Goal: Ask a question: Seek information or help from site administrators or community

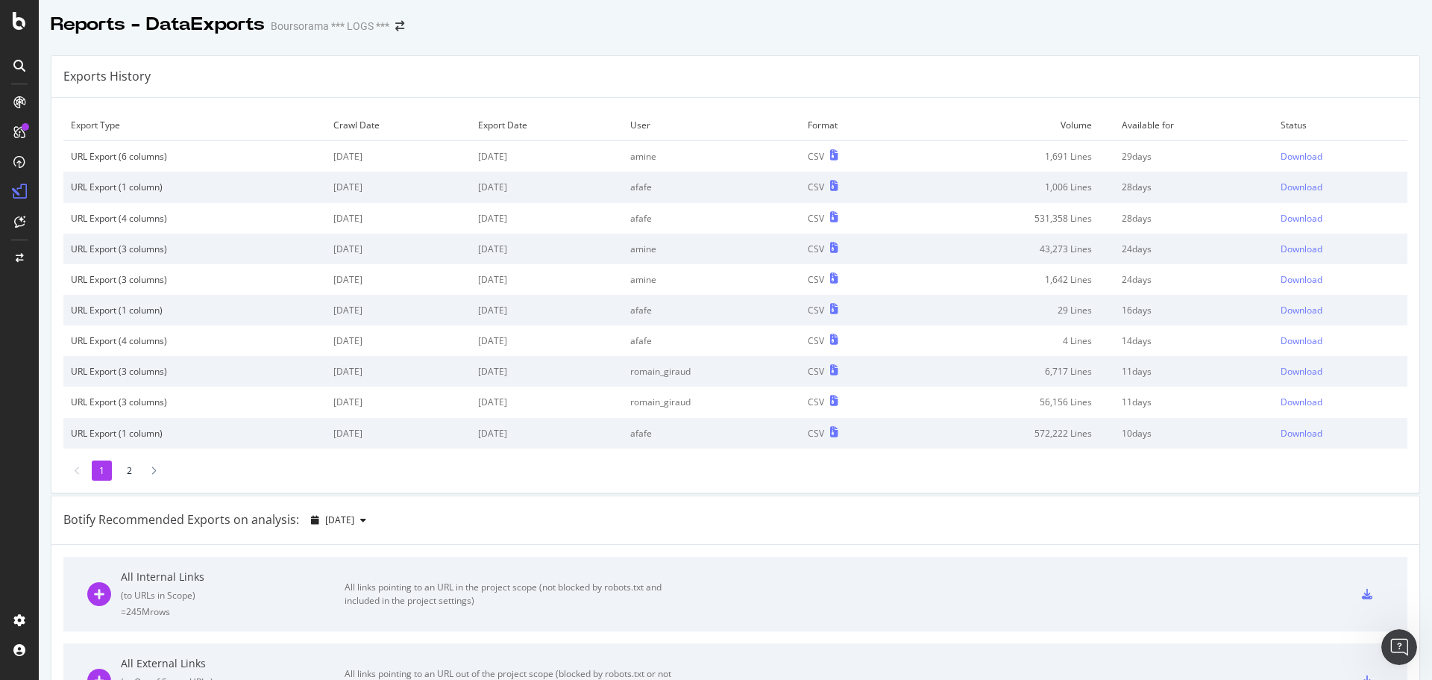
scroll to position [1273, 0]
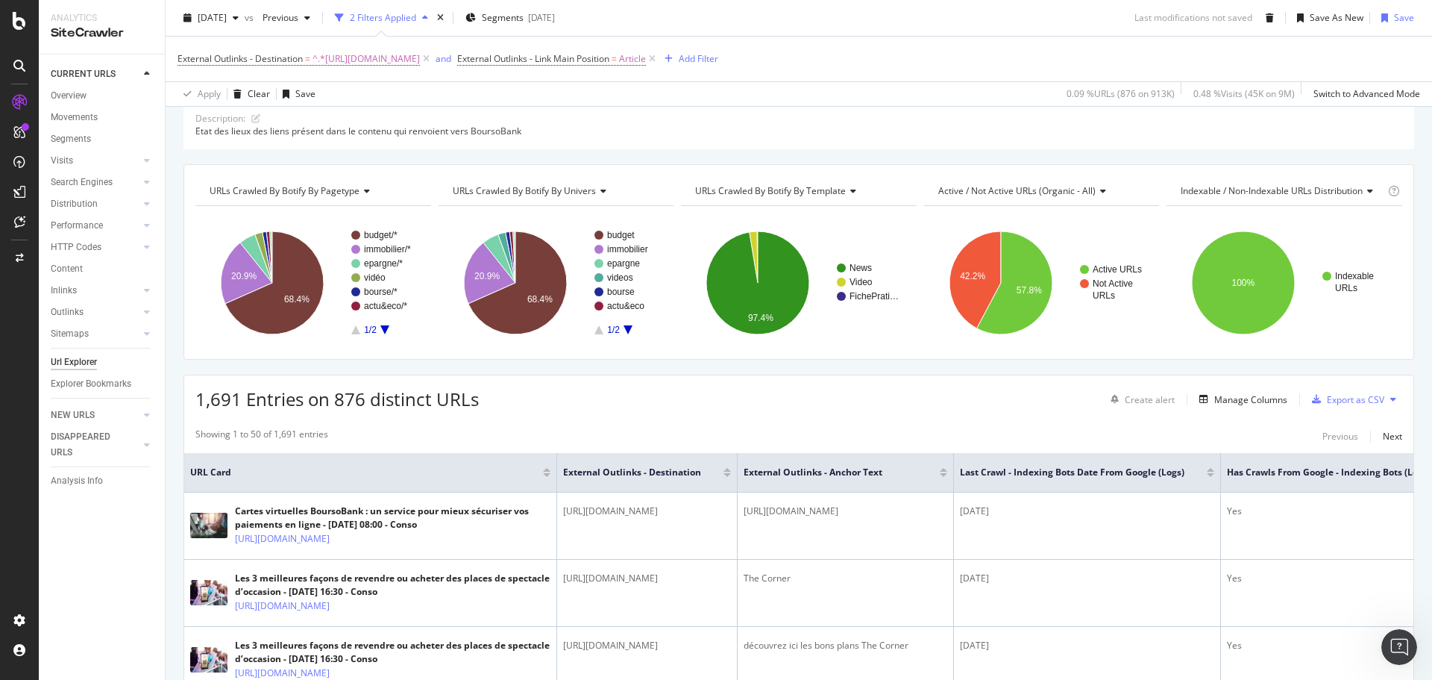
scroll to position [224, 0]
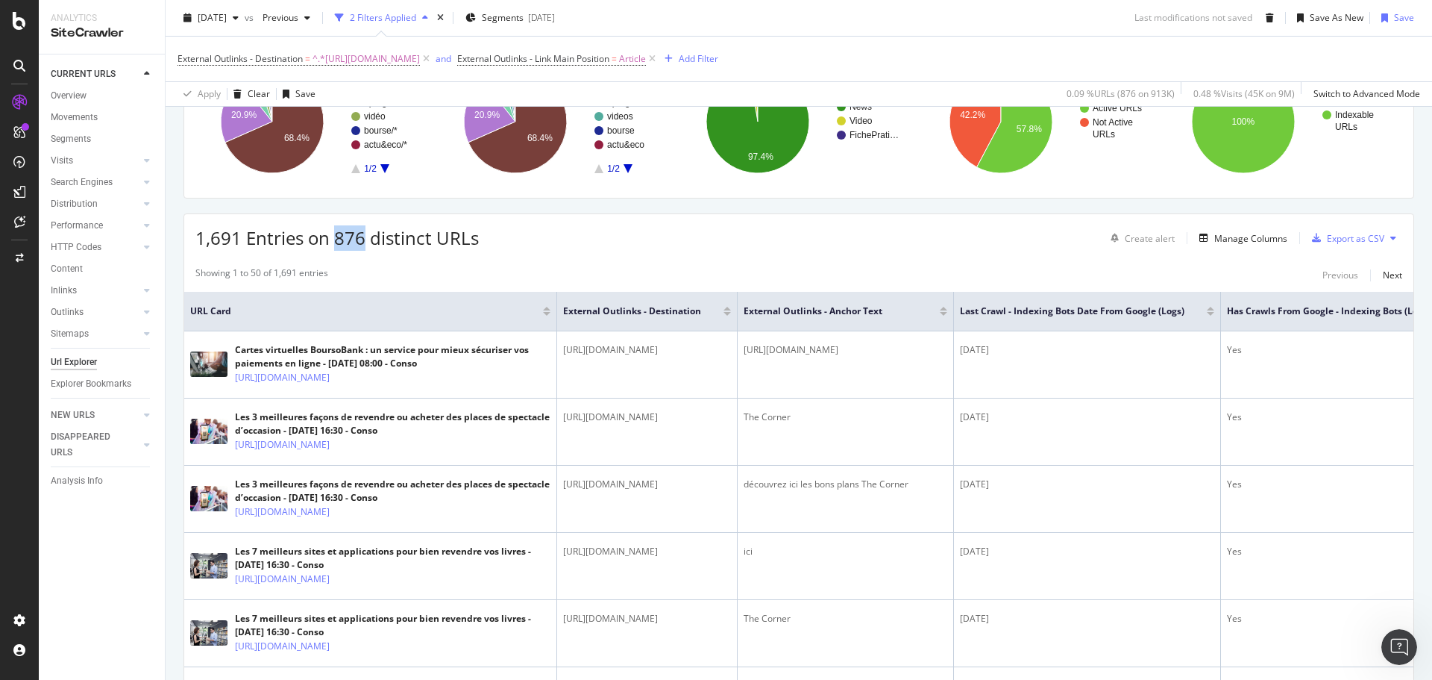
drag, startPoint x: 333, startPoint y: 236, endPoint x: 366, endPoint y: 242, distance: 33.4
click at [366, 242] on span "1,691 Entries on 876 distinct URLs" at bounding box center [336, 237] width 283 height 25
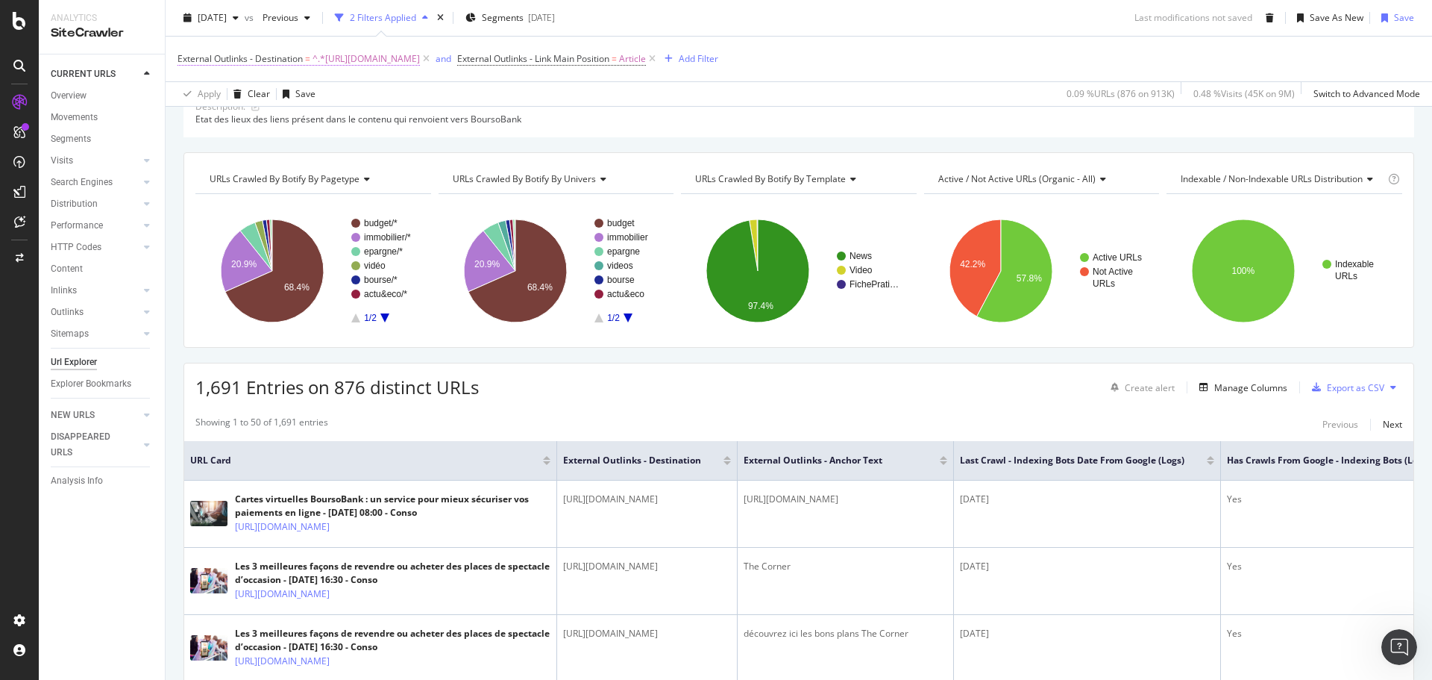
click at [284, 60] on span "External Outlinks - Destination" at bounding box center [240, 58] width 125 height 13
click at [436, 81] on div "External Outlinks - Destination = ^.*https://www.boursobank.com/.*$ and Externa…" at bounding box center [799, 59] width 1243 height 45
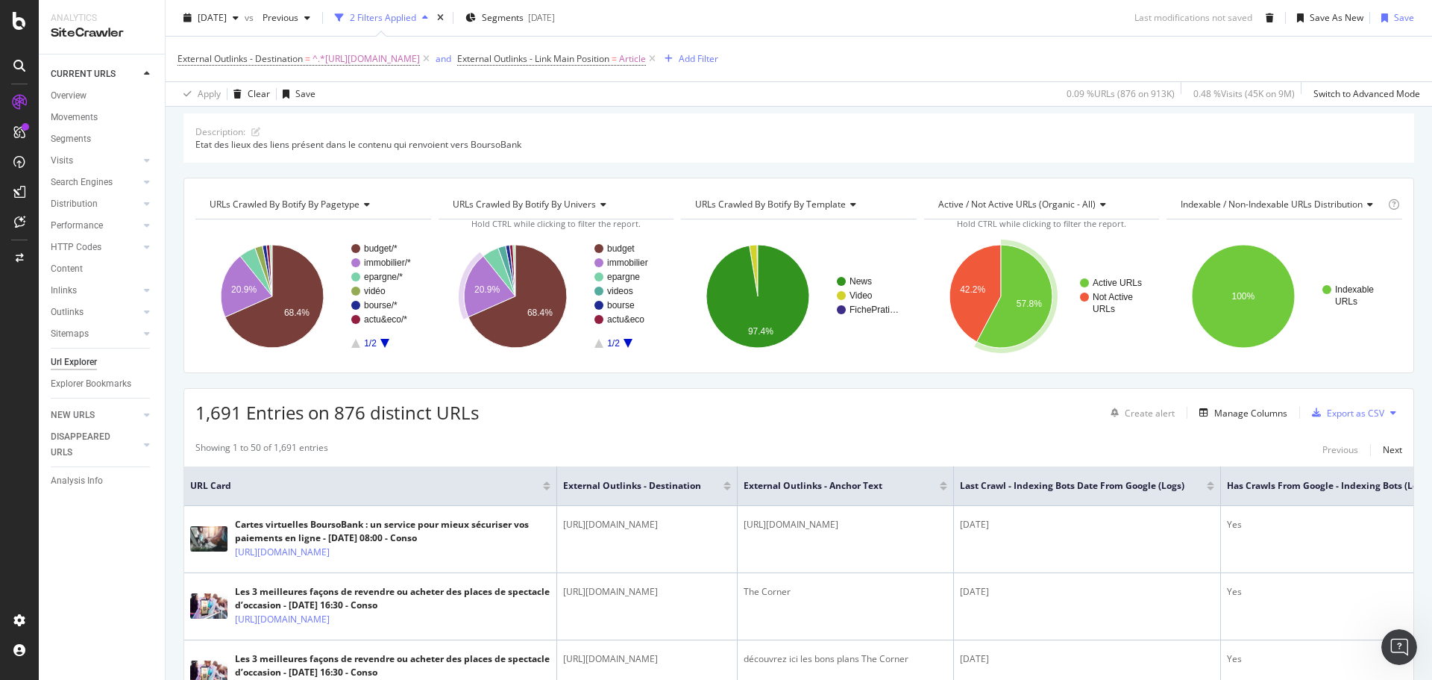
scroll to position [0, 0]
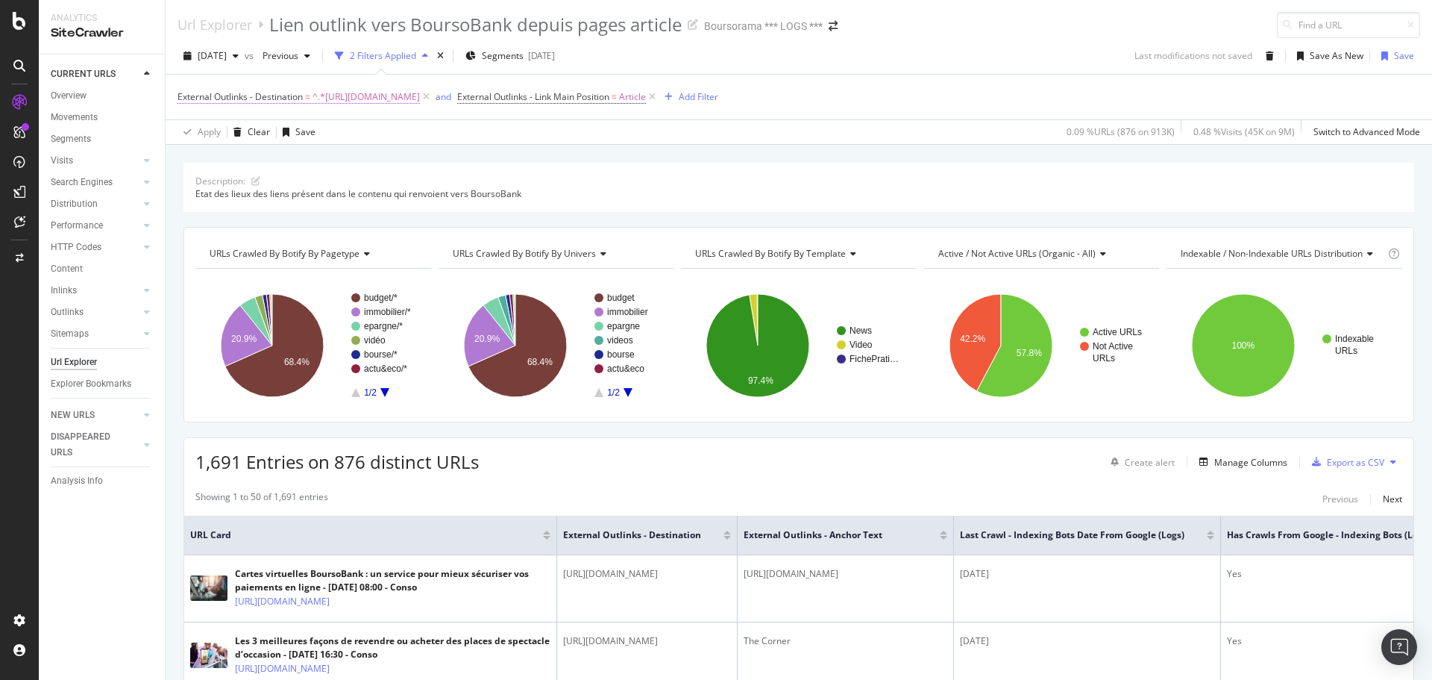
click at [389, 98] on span "^.*https://www.boursobank.com/.*$" at bounding box center [366, 97] width 107 height 21
click at [230, 157] on icon at bounding box center [233, 155] width 10 height 9
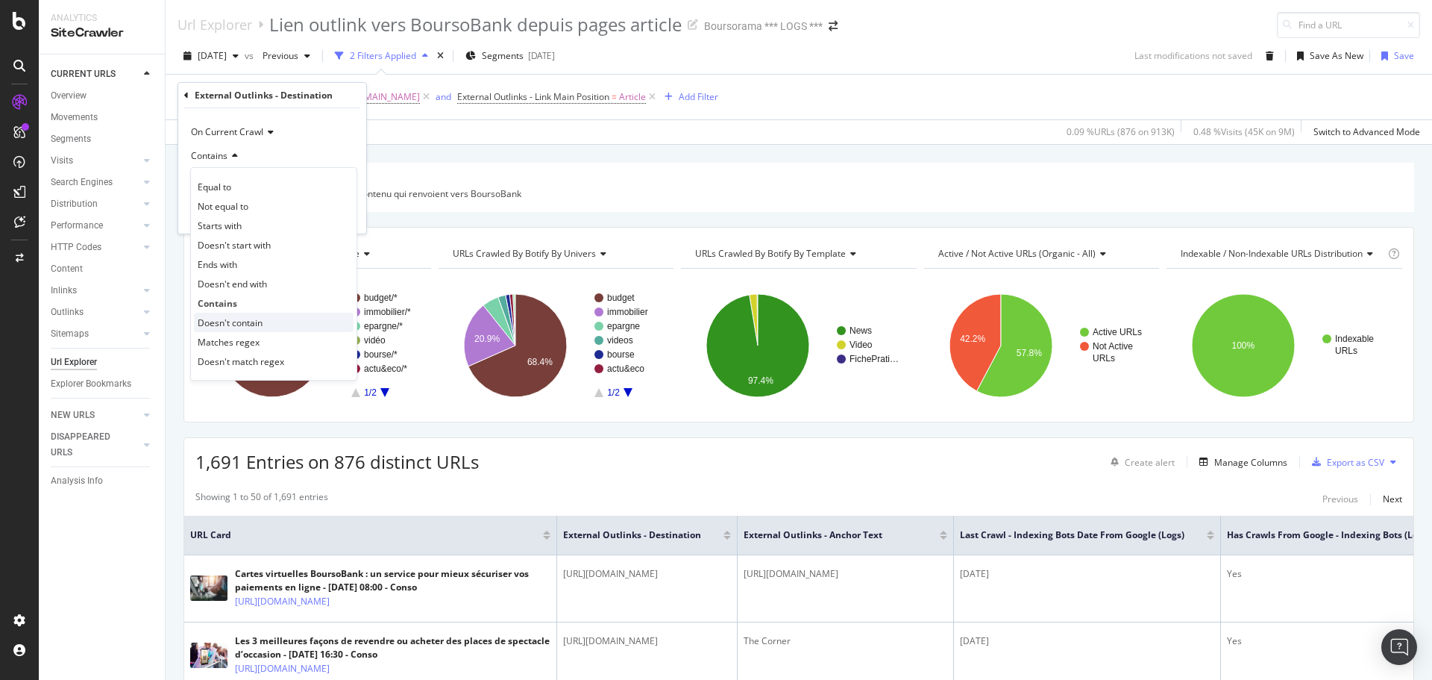
click at [263, 324] on div "Doesn't contain" at bounding box center [274, 322] width 160 height 19
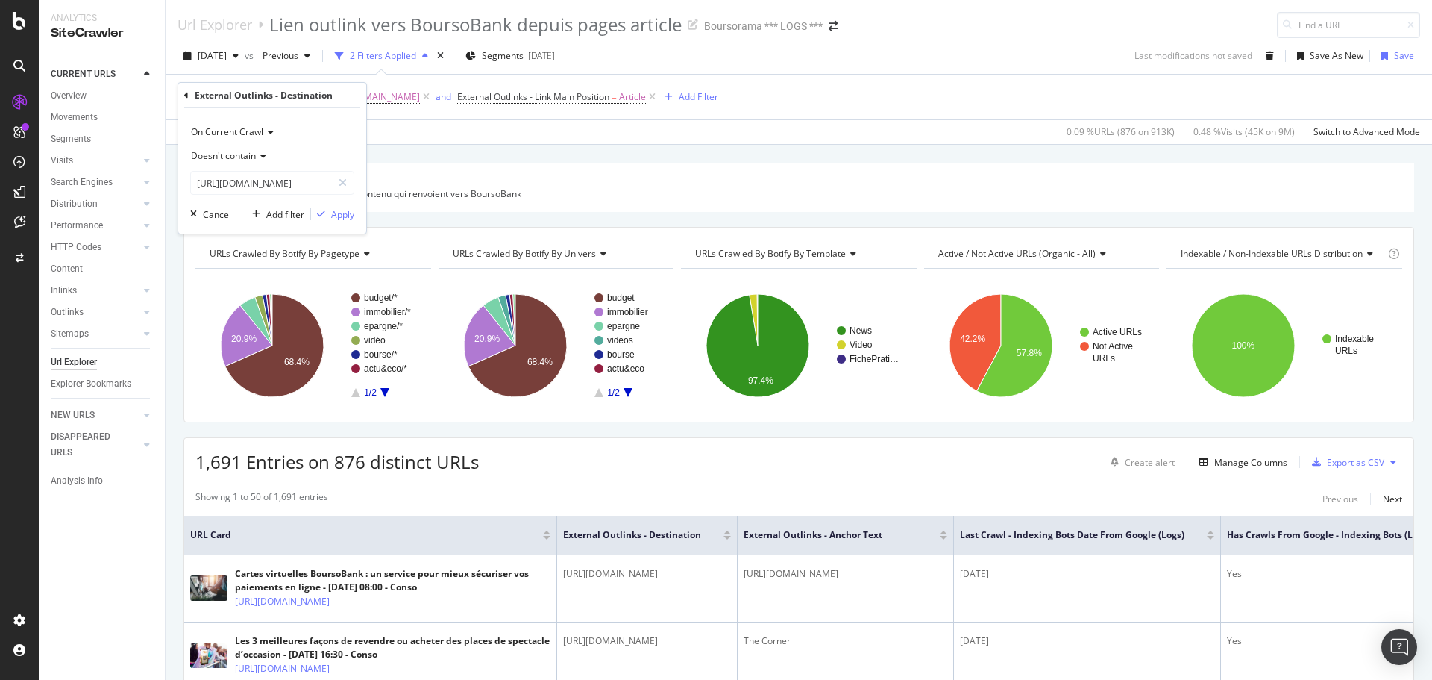
click at [342, 220] on div "Apply" at bounding box center [342, 214] width 23 height 13
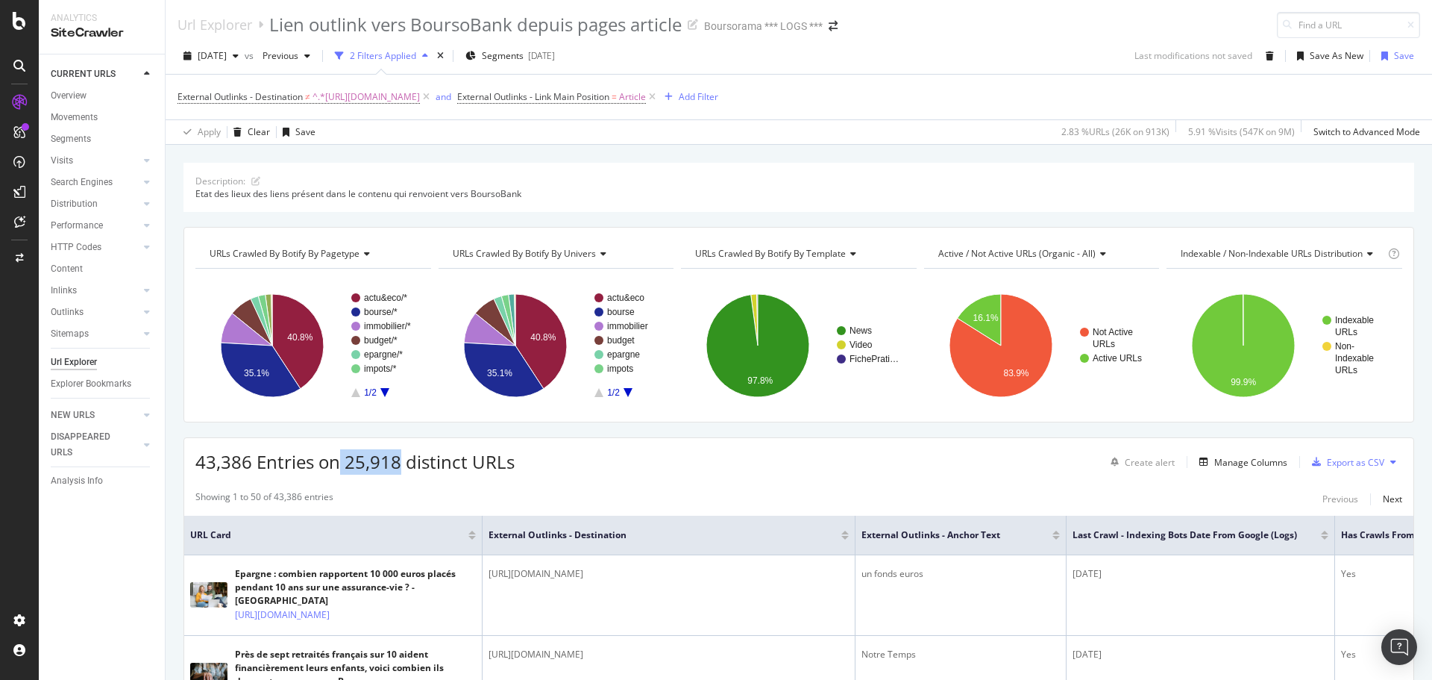
drag, startPoint x: 341, startPoint y: 461, endPoint x: 400, endPoint y: 462, distance: 58.9
click at [400, 462] on span "43,386 Entries on 25,918 distinct URLs" at bounding box center [354, 461] width 319 height 25
drag, startPoint x: 197, startPoint y: 454, endPoint x: 250, endPoint y: 467, distance: 54.6
click at [250, 467] on span "43,386 Entries on 25,918 distinct URLs" at bounding box center [354, 461] width 319 height 25
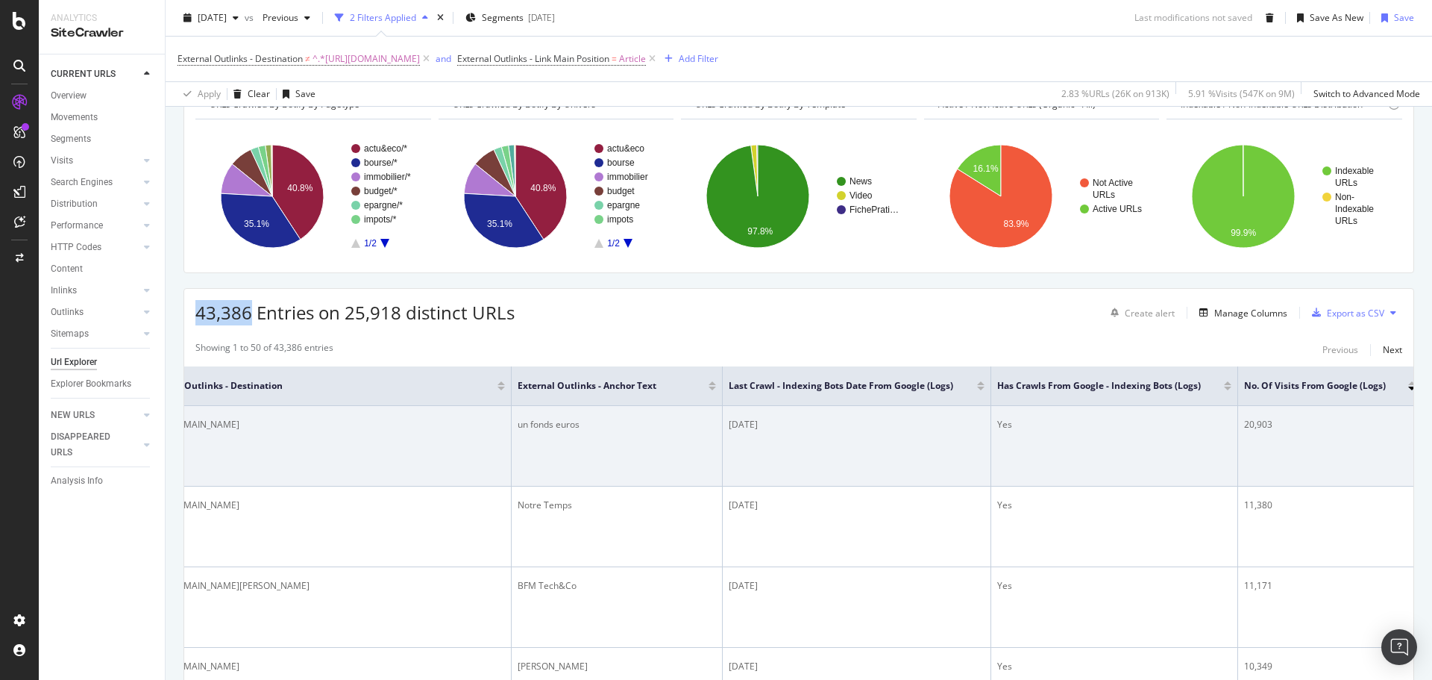
scroll to position [0, 363]
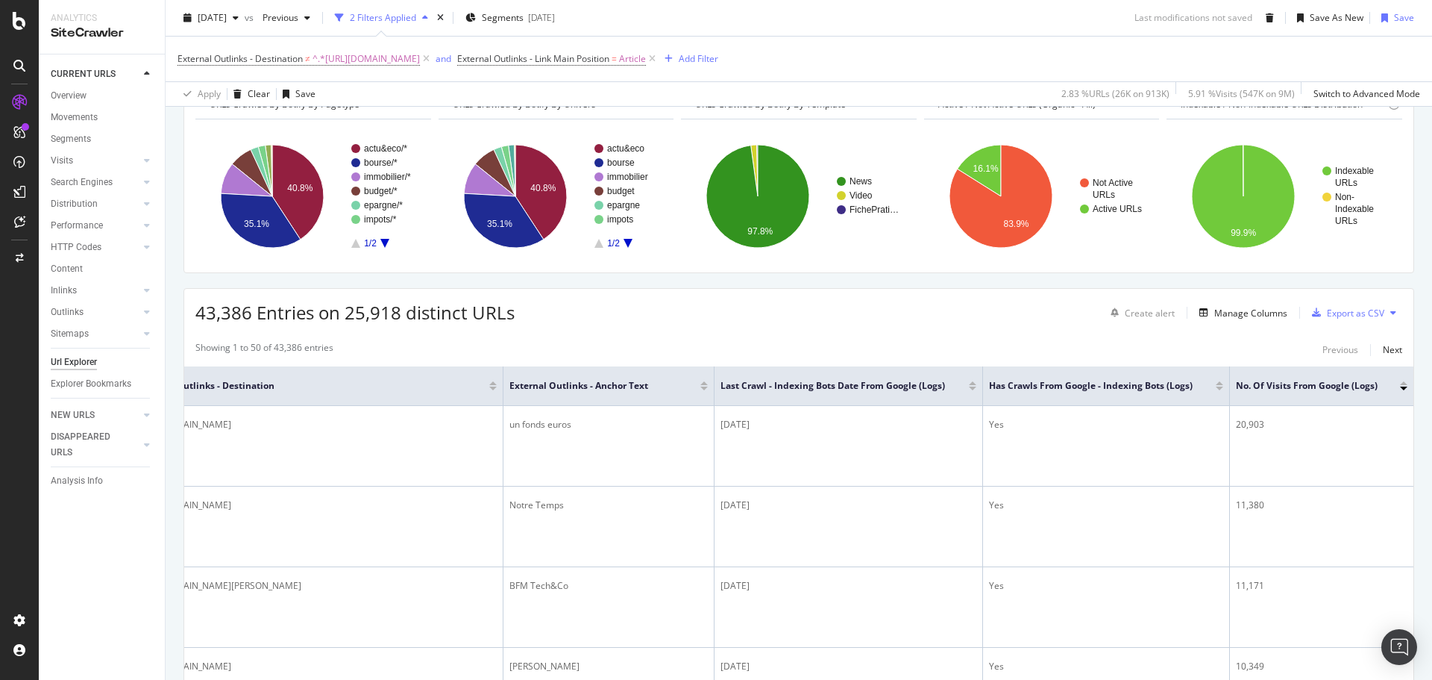
click at [1400, 390] on div at bounding box center [1403, 388] width 7 height 4
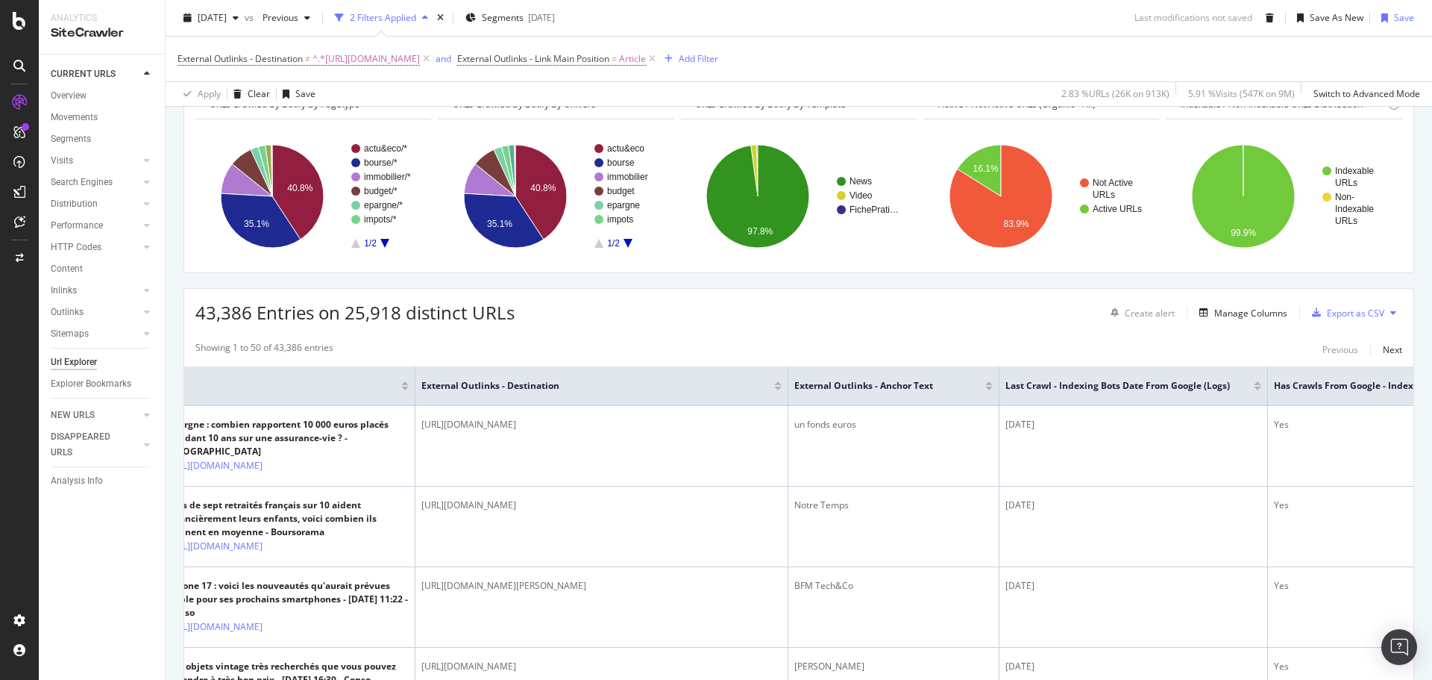
scroll to position [0, 0]
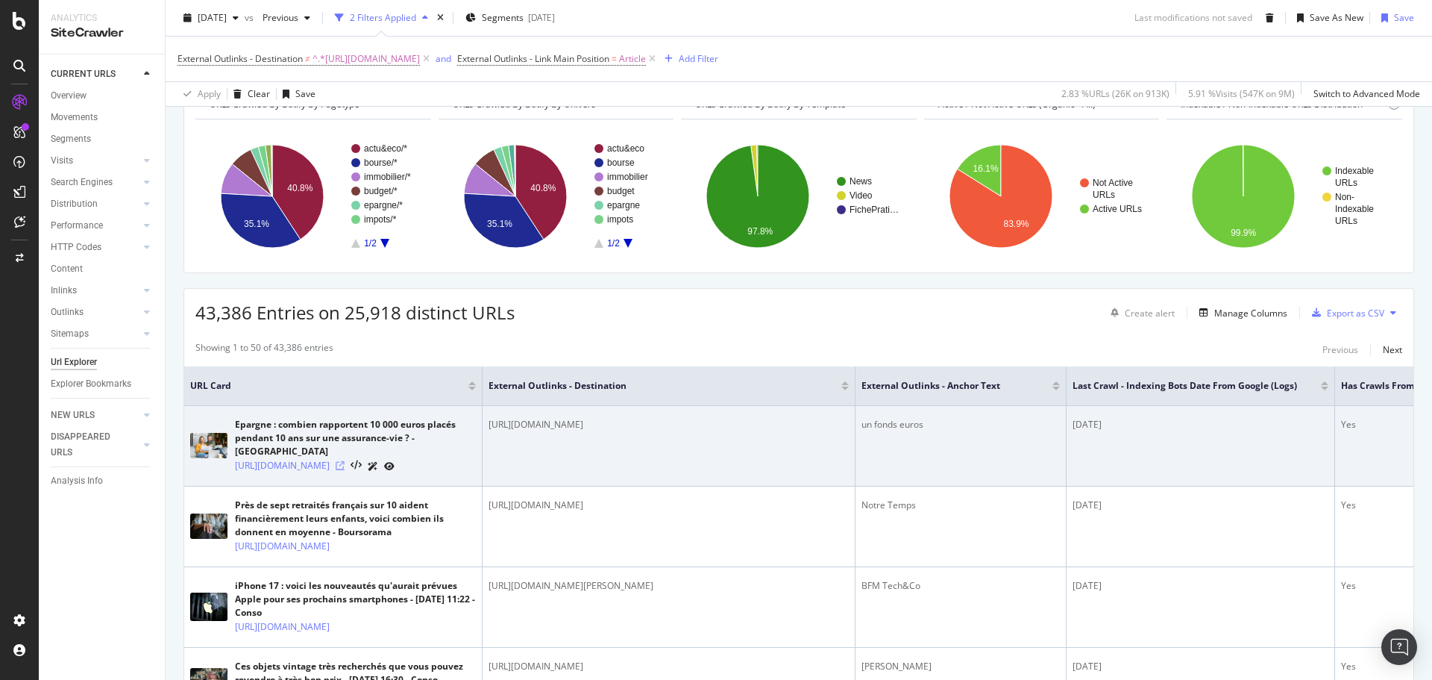
click at [345, 470] on icon at bounding box center [340, 465] width 9 height 9
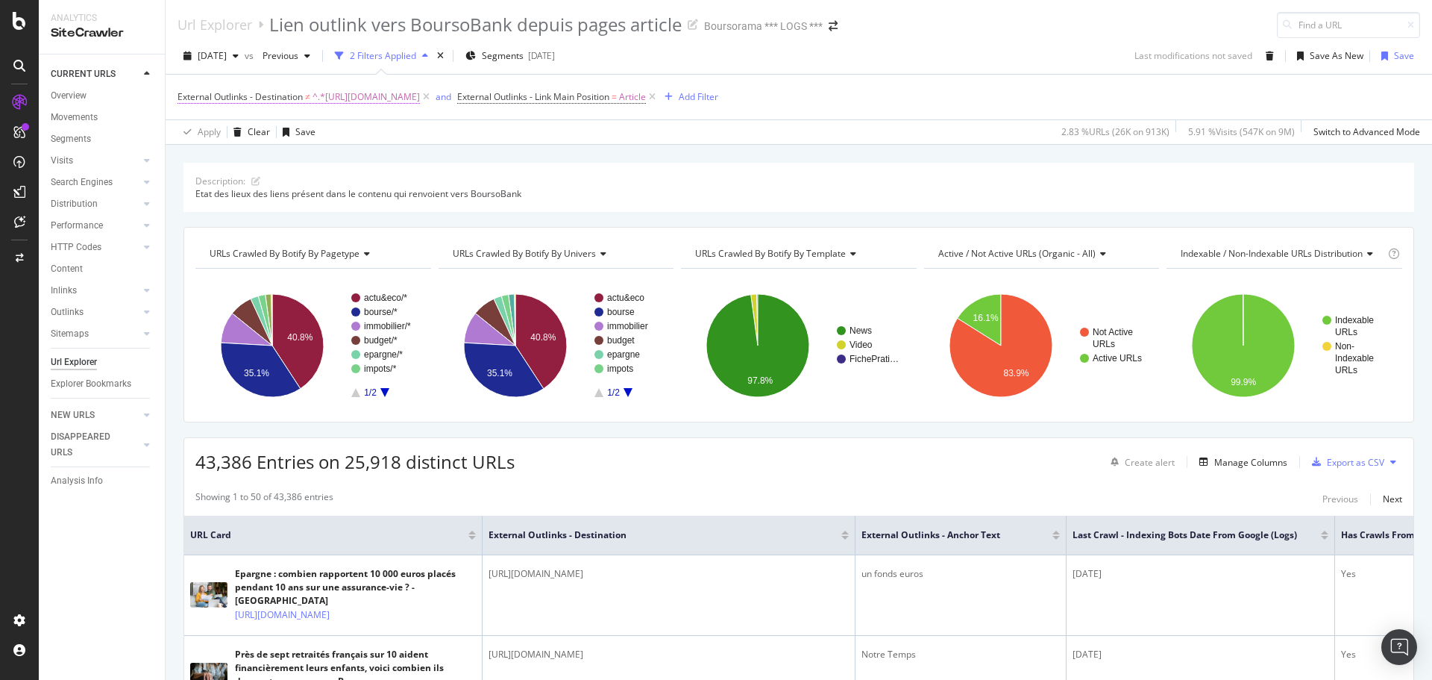
click at [243, 92] on span "External Outlinks - Destination" at bounding box center [240, 96] width 125 height 13
click at [410, 120] on div "Apply Clear Save 2.83 % URLs ( 26K on 913K ) 5.91 % Visits ( 547K on 9M ) Switc…" at bounding box center [799, 131] width 1267 height 25
click at [433, 94] on icon at bounding box center [426, 97] width 13 height 15
click at [377, 95] on icon at bounding box center [372, 97] width 13 height 15
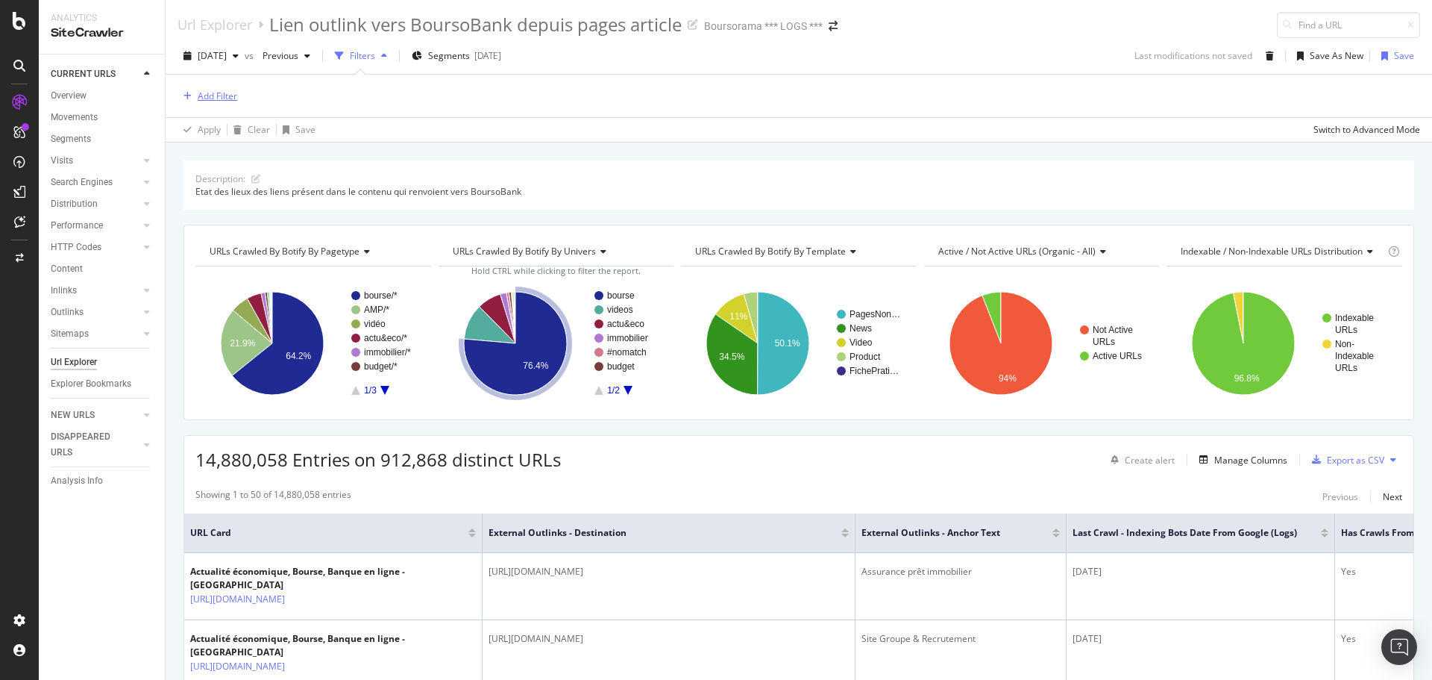
click at [201, 92] on div "Add Filter" at bounding box center [218, 96] width 40 height 13
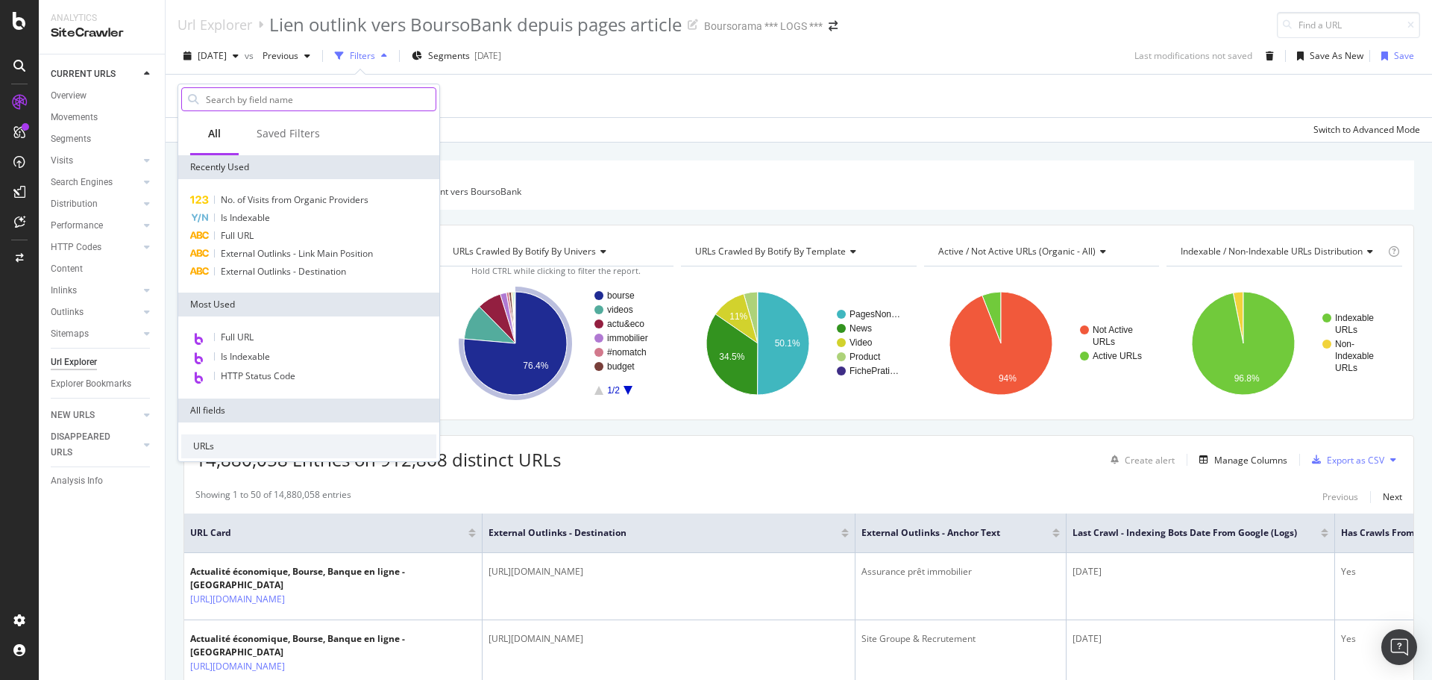
click at [298, 104] on input "text" at bounding box center [319, 99] width 231 height 22
click at [661, 151] on div "Description: Etat des lieux des liens présent dans le contenu qui renvoient ver…" at bounding box center [799, 160] width 1267 height 36
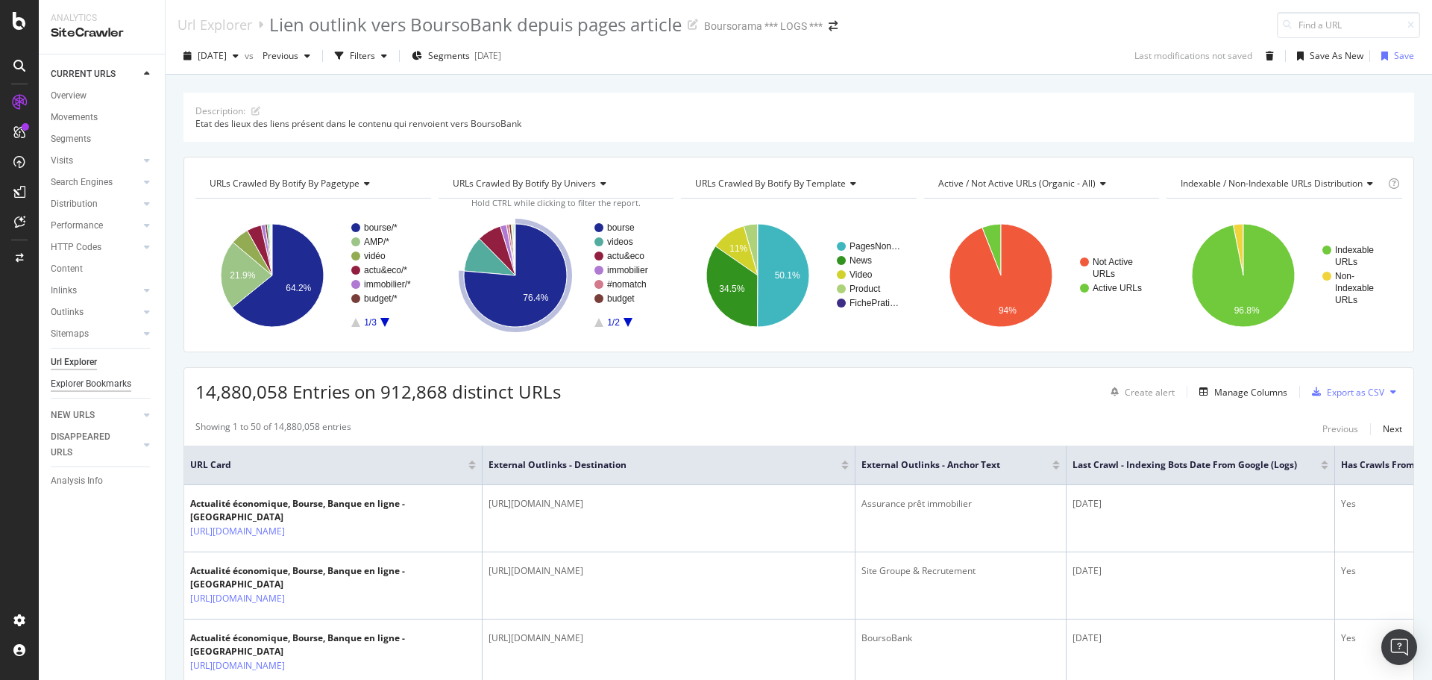
click at [86, 381] on div "Explorer Bookmarks" at bounding box center [91, 384] width 81 height 16
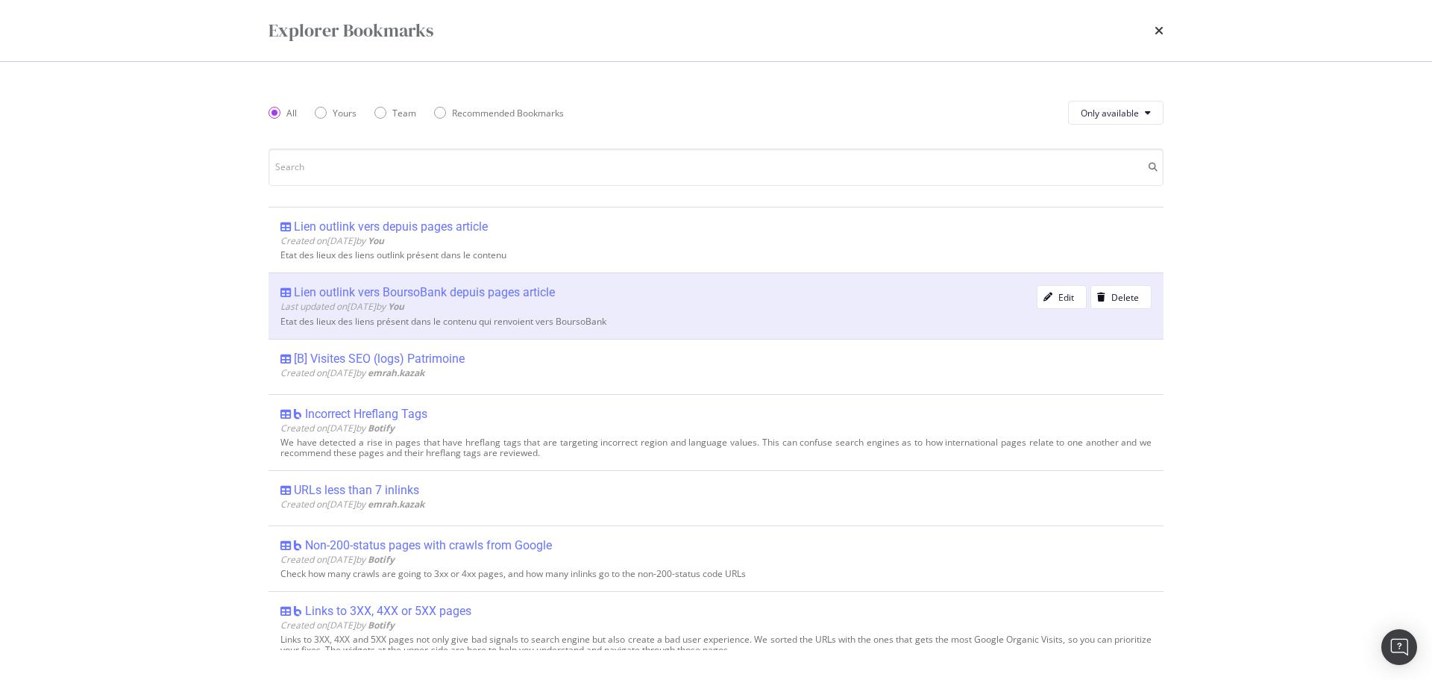
click at [446, 290] on div "Lien outlink vers BoursoBank depuis pages article" at bounding box center [424, 292] width 261 height 15
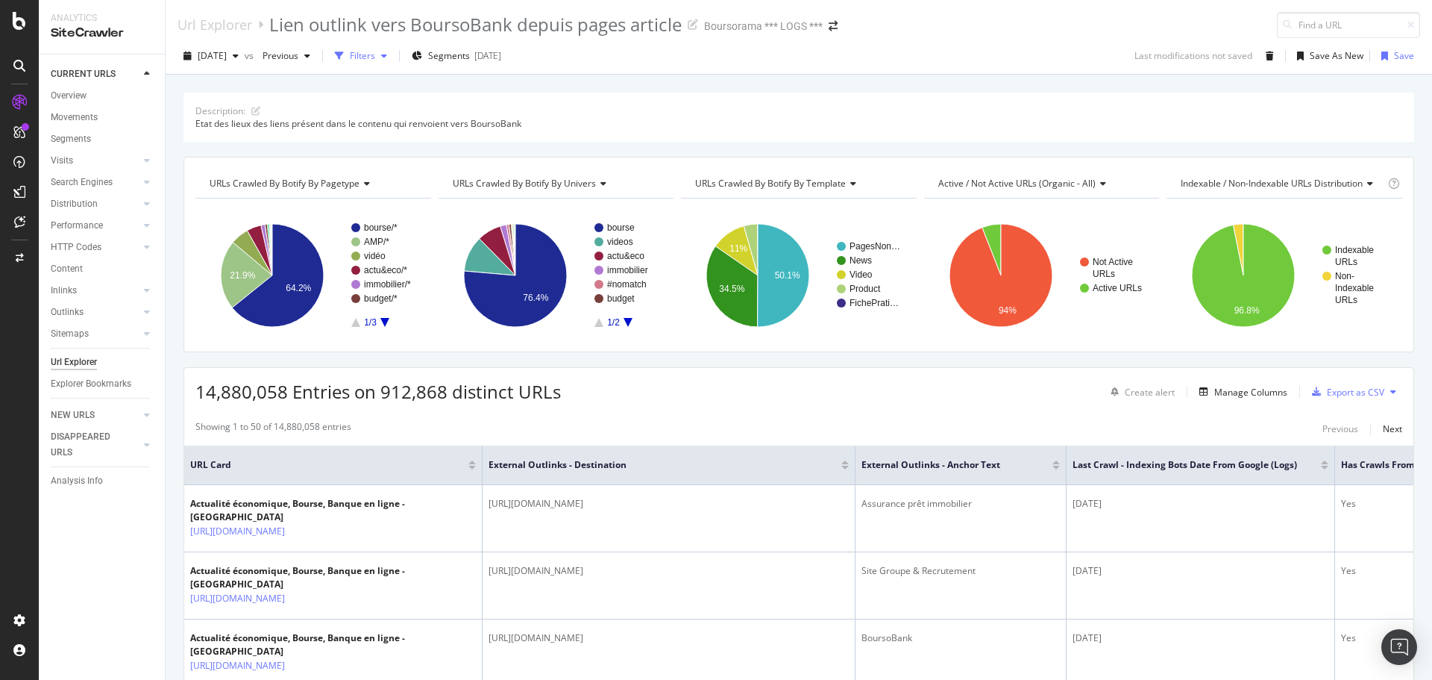
click at [393, 60] on div "Filters" at bounding box center [361, 56] width 64 height 22
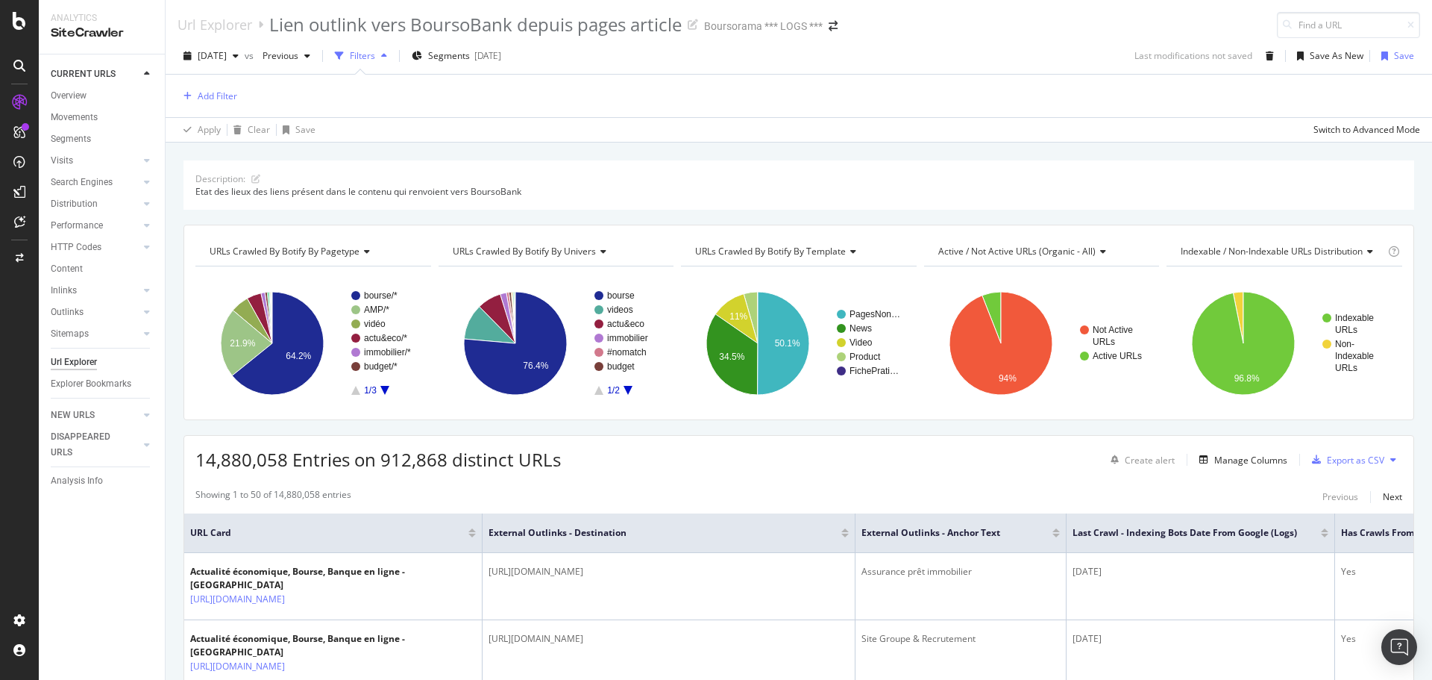
click at [375, 56] on div "Filters" at bounding box center [362, 55] width 25 height 13
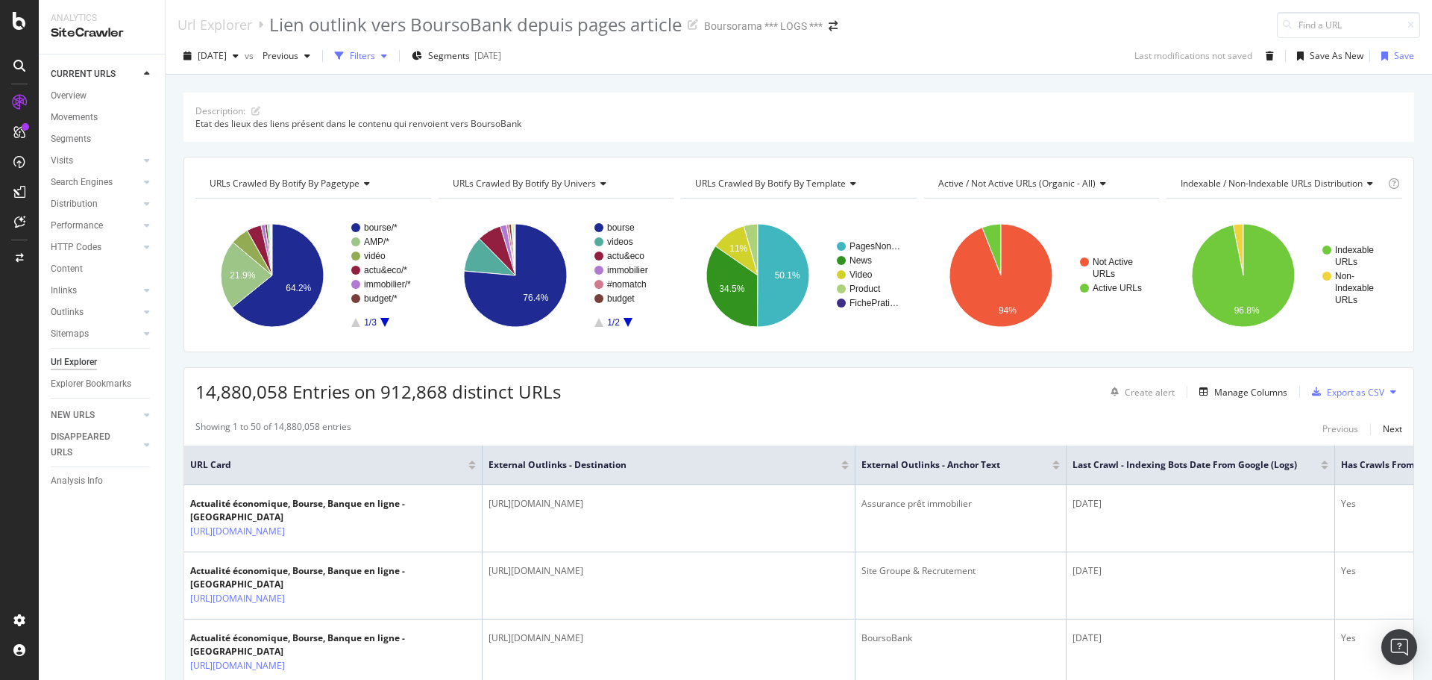
click at [375, 57] on div "Filters" at bounding box center [362, 55] width 25 height 13
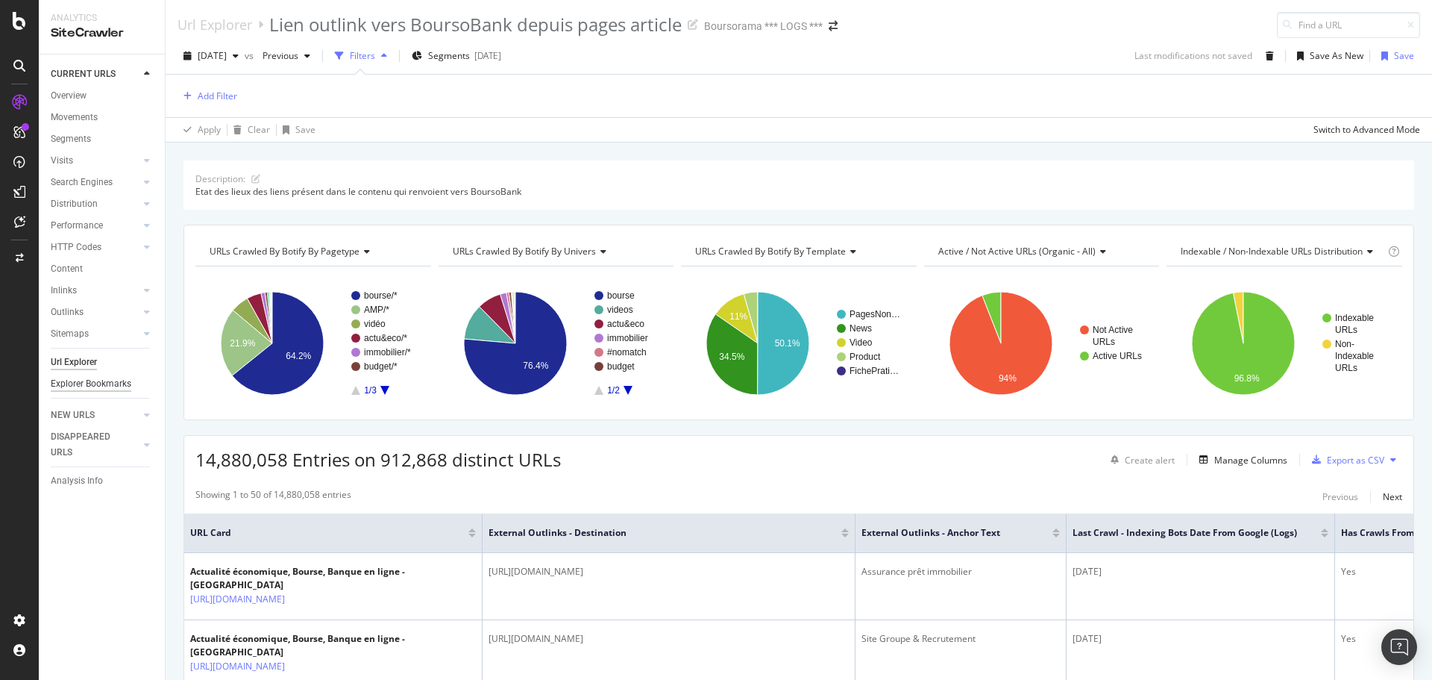
click at [86, 381] on div "Explorer Bookmarks" at bounding box center [91, 384] width 81 height 16
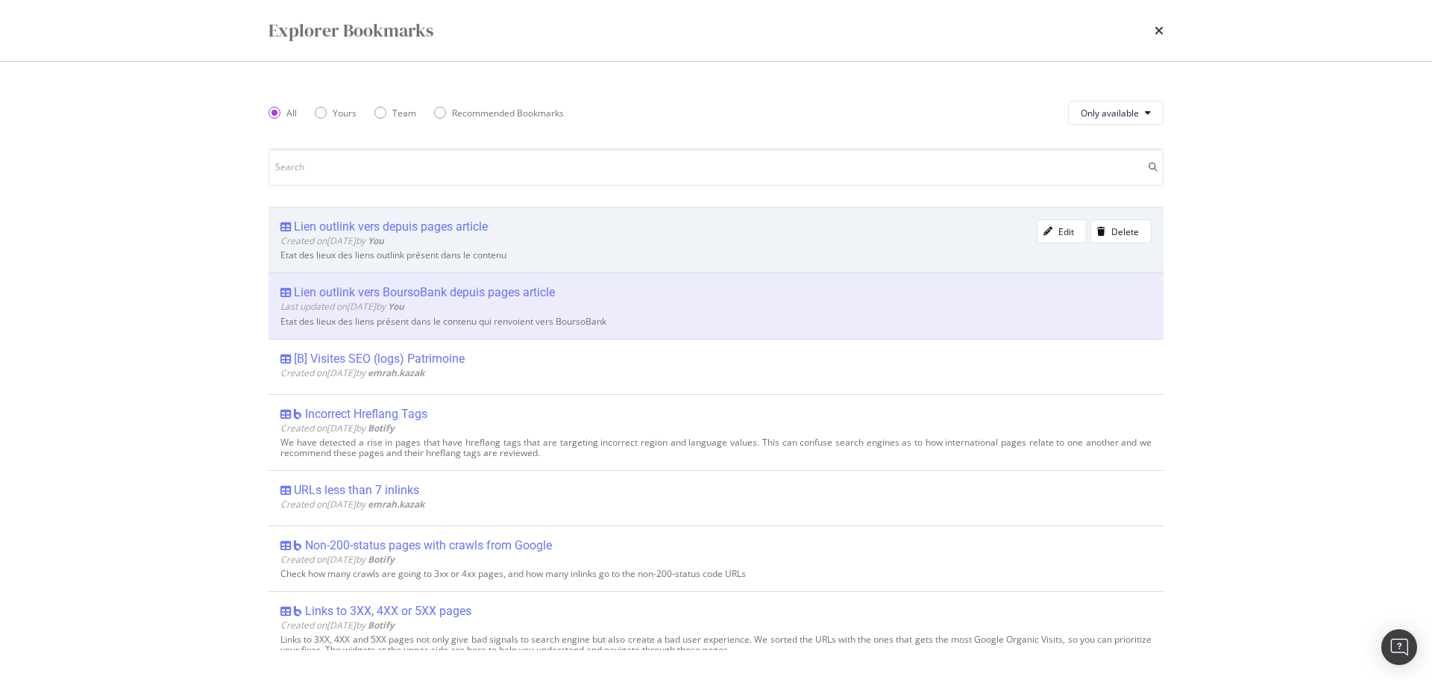
click at [403, 225] on div "Lien outlink vers depuis pages article" at bounding box center [391, 226] width 194 height 15
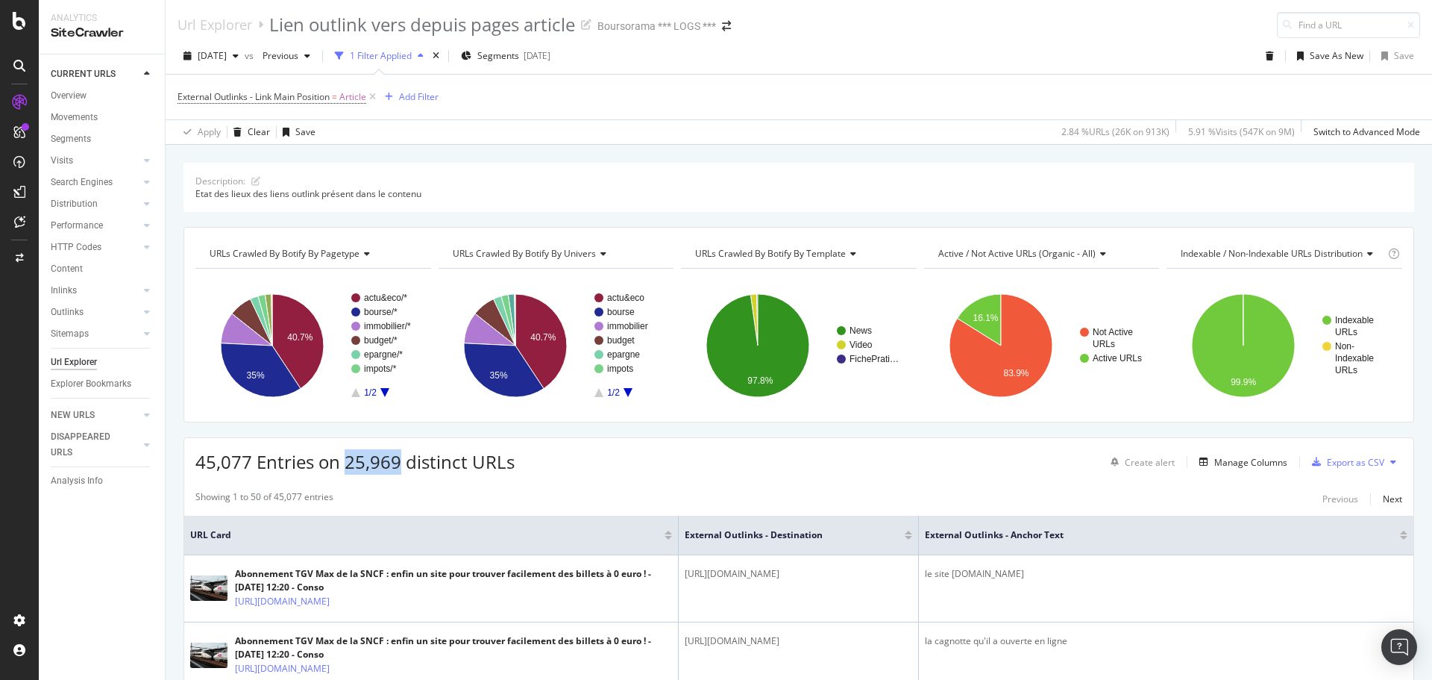
drag, startPoint x: 345, startPoint y: 462, endPoint x: 398, endPoint y: 462, distance: 52.2
click at [398, 462] on span "45,077 Entries on 25,969 distinct URLs" at bounding box center [354, 461] width 319 height 25
click at [301, 98] on span "External Outlinks - Link Main Position" at bounding box center [254, 96] width 152 height 13
click at [303, 107] on div "External Outlinks - Link Main Position" at bounding box center [273, 95] width 179 height 25
click at [475, 125] on div "Apply Clear Save 2.84 % URLs ( 26K on 913K ) 5.91 % Visits ( 547K on 9M ) Switc…" at bounding box center [799, 131] width 1267 height 25
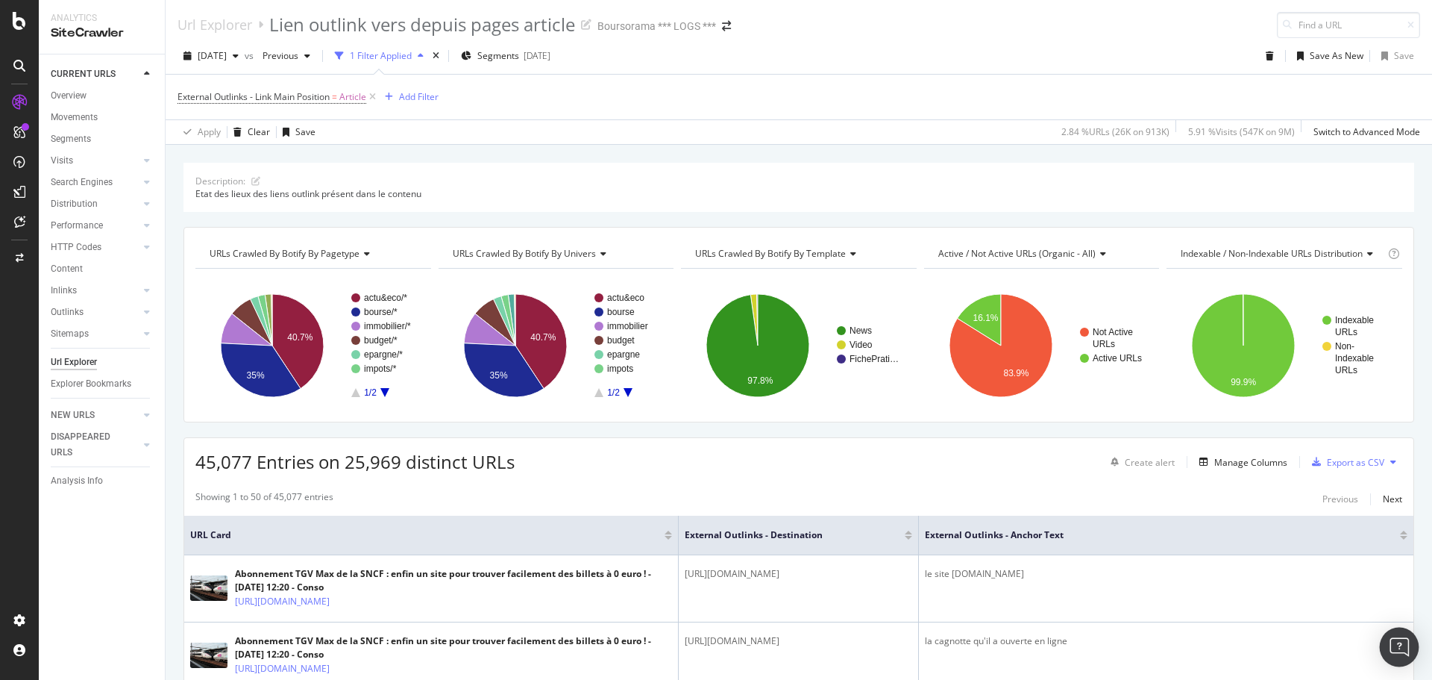
click at [1401, 636] on div "Open Intercom Messenger" at bounding box center [1400, 647] width 40 height 40
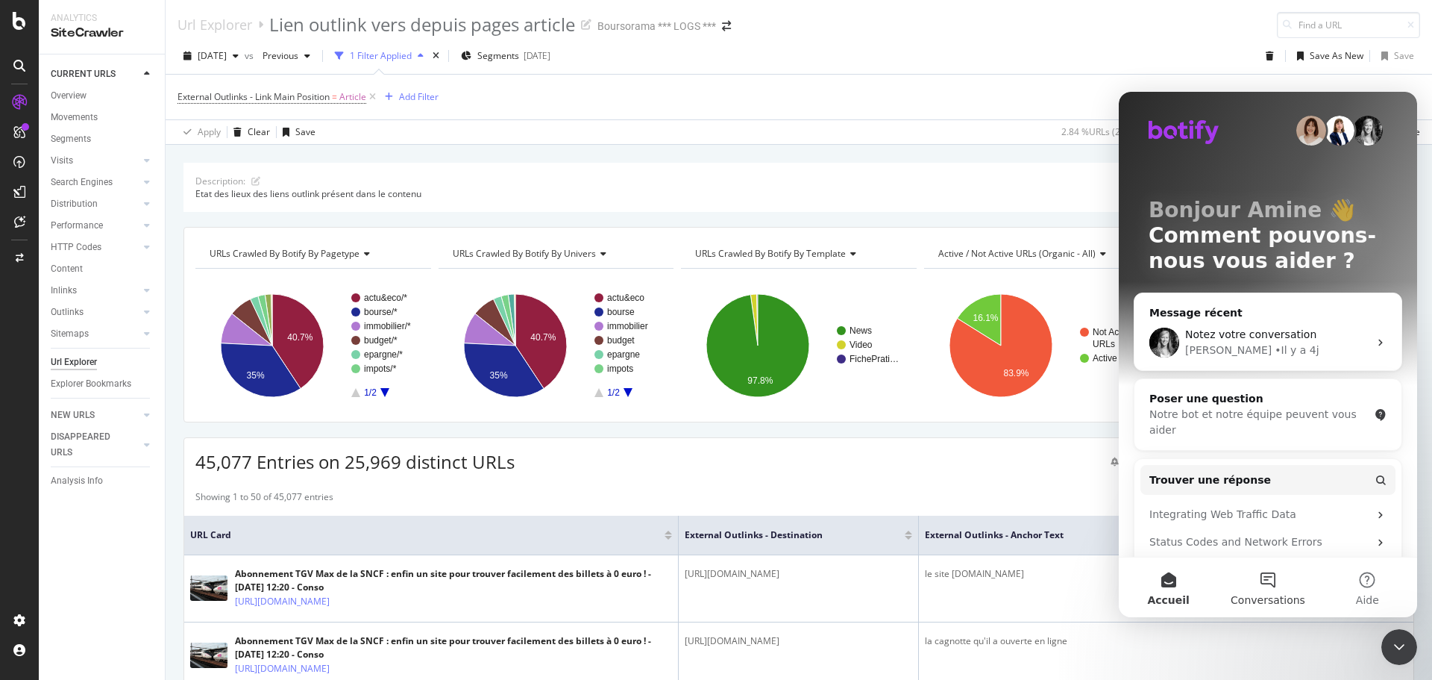
click at [1274, 585] on button "Conversations" at bounding box center [1267, 587] width 99 height 60
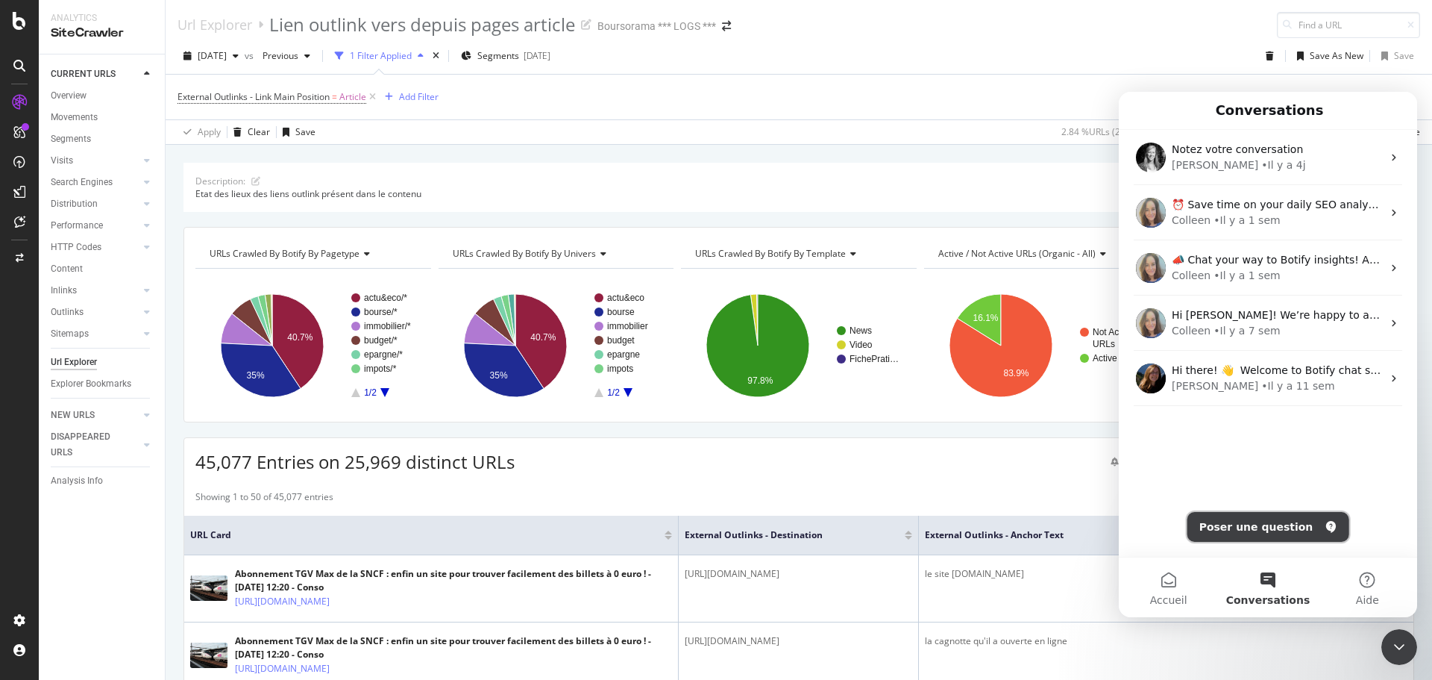
click at [1282, 527] on button "Poser une question" at bounding box center [1269, 527] width 162 height 30
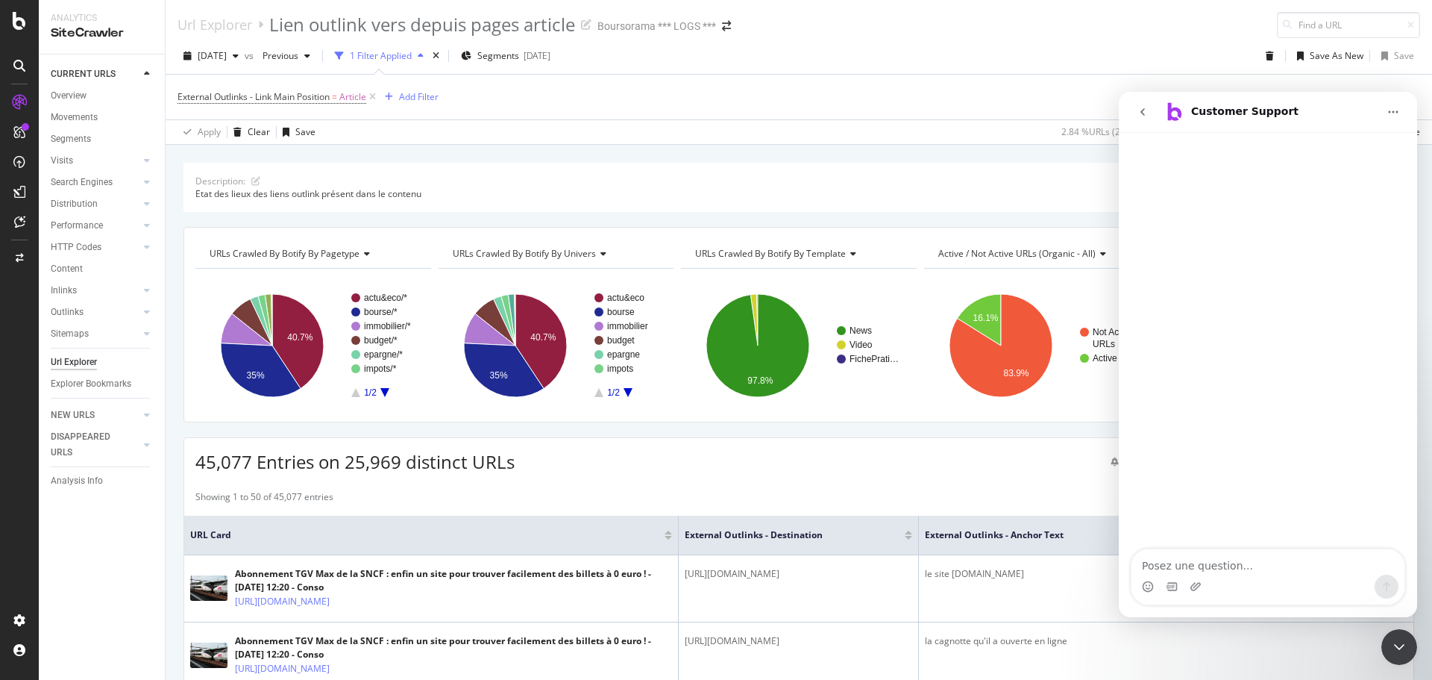
click at [1254, 561] on textarea "Posez une question..." at bounding box center [1268, 561] width 273 height 25
type textarea "h"
type textarea "Hello, j'espère que vous allez bien ?"
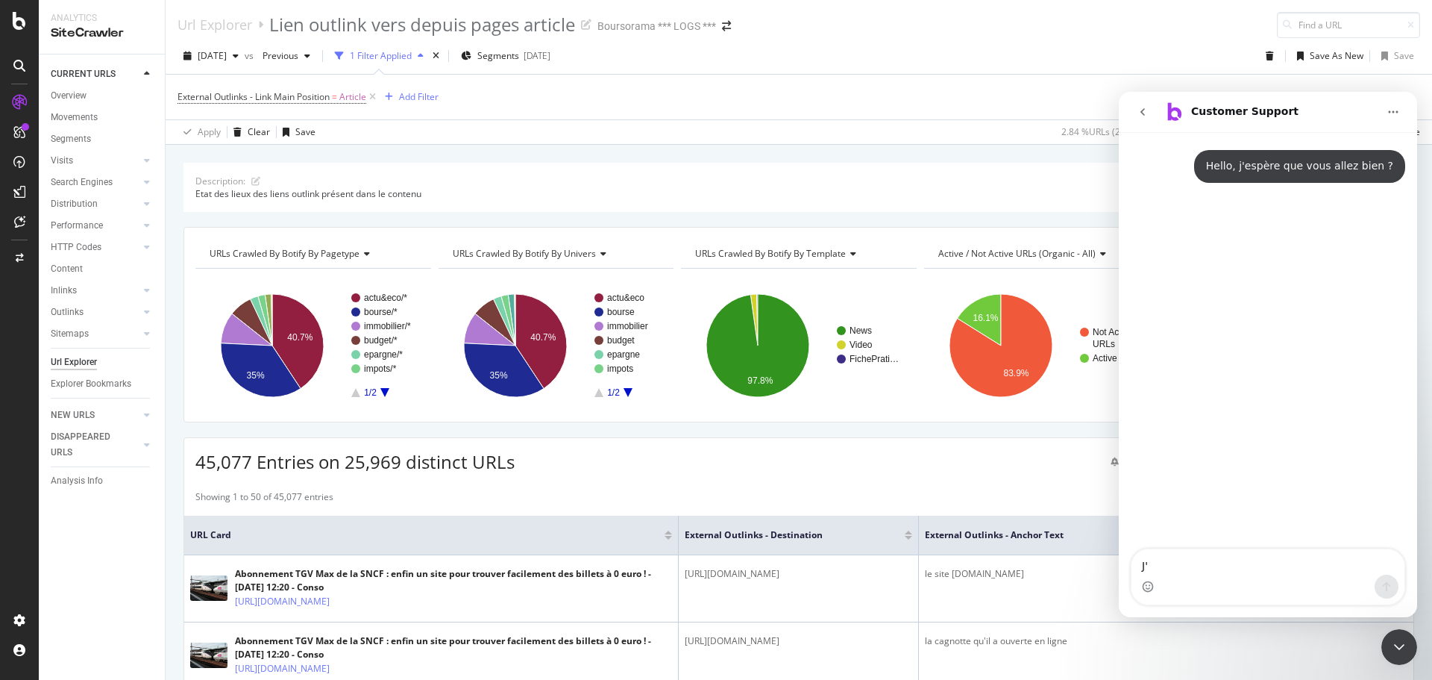
type textarea "J'"
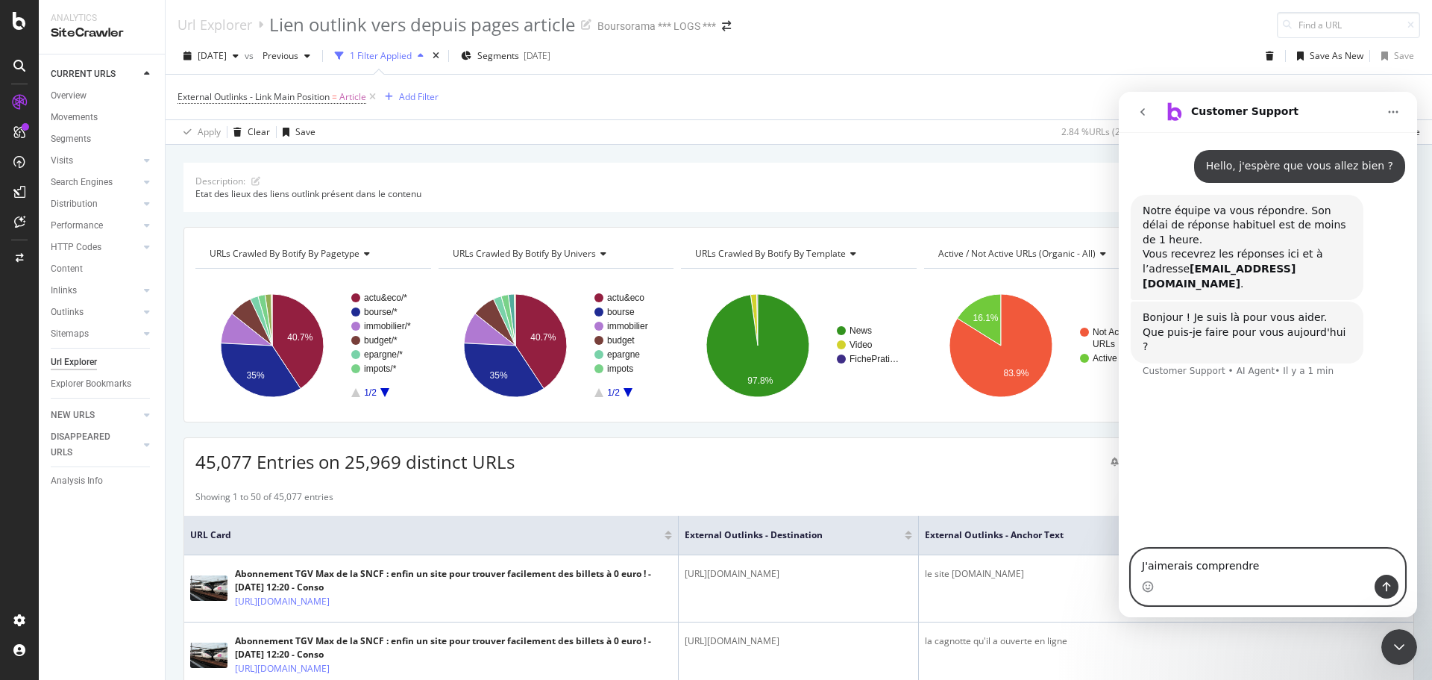
click at [1261, 565] on textarea "J'aimerais comprendre" at bounding box center [1268, 561] width 273 height 25
type textarea "J'aimerais comprendre un point dans la partie filtre sur URL explorer"
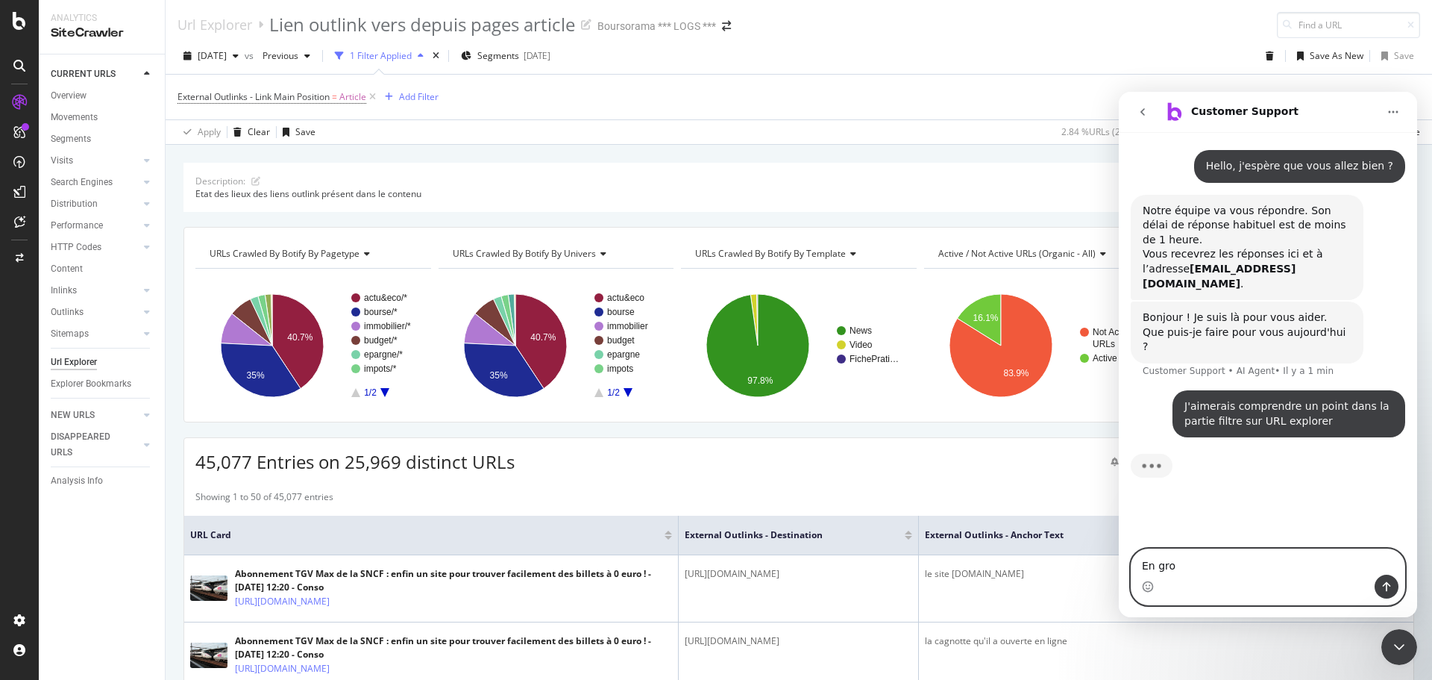
type textarea "En gros"
type textarea "Je vous explique"
click at [1176, 559] on textarea "J4ai" at bounding box center [1268, 561] width 273 height 25
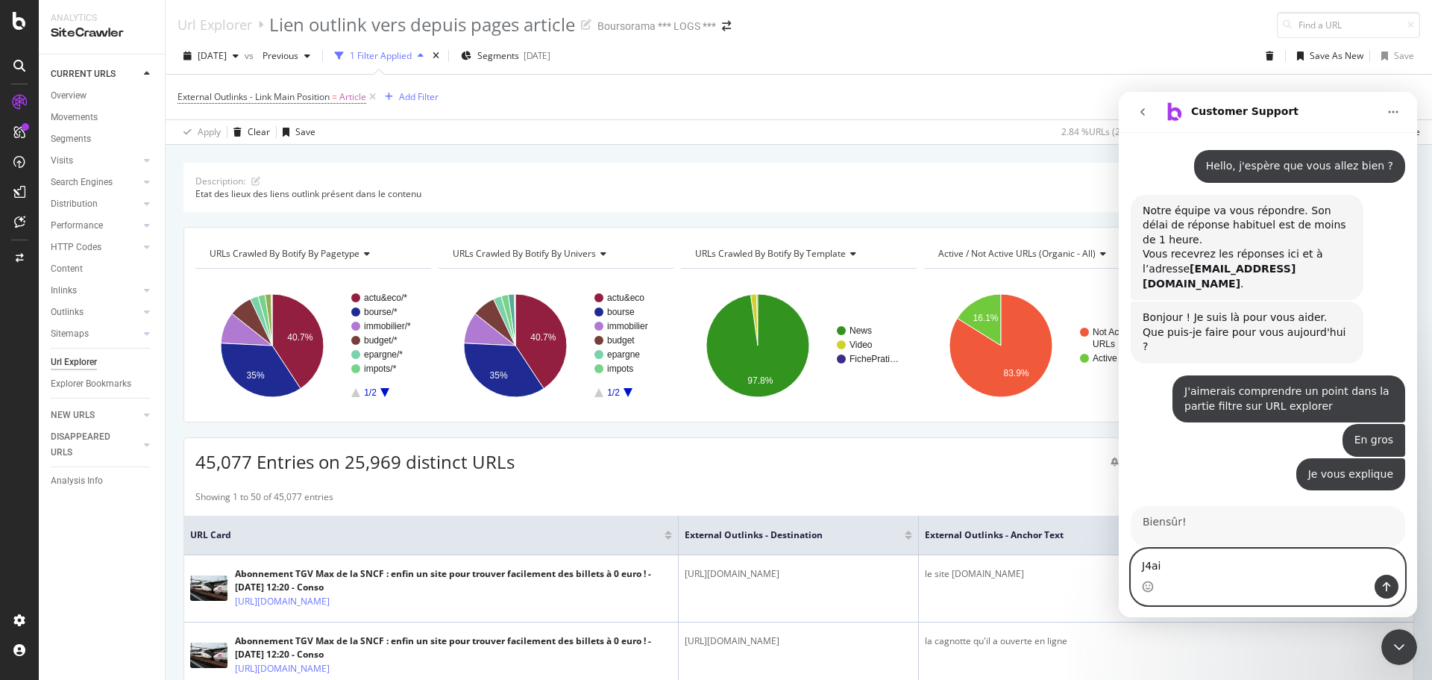
click at [1176, 559] on textarea "J4ai" at bounding box center [1268, 561] width 273 height 25
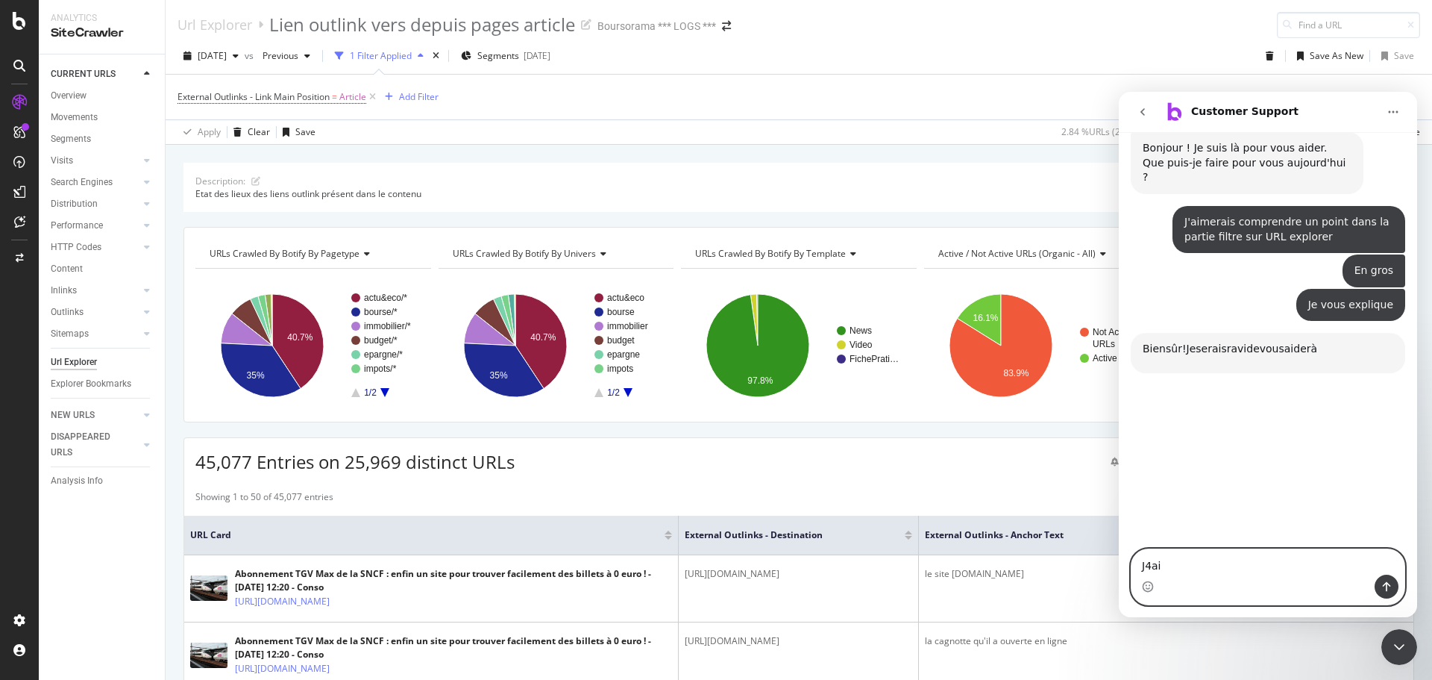
click at [1176, 559] on textarea "J4ai" at bounding box center [1268, 561] width 273 height 25
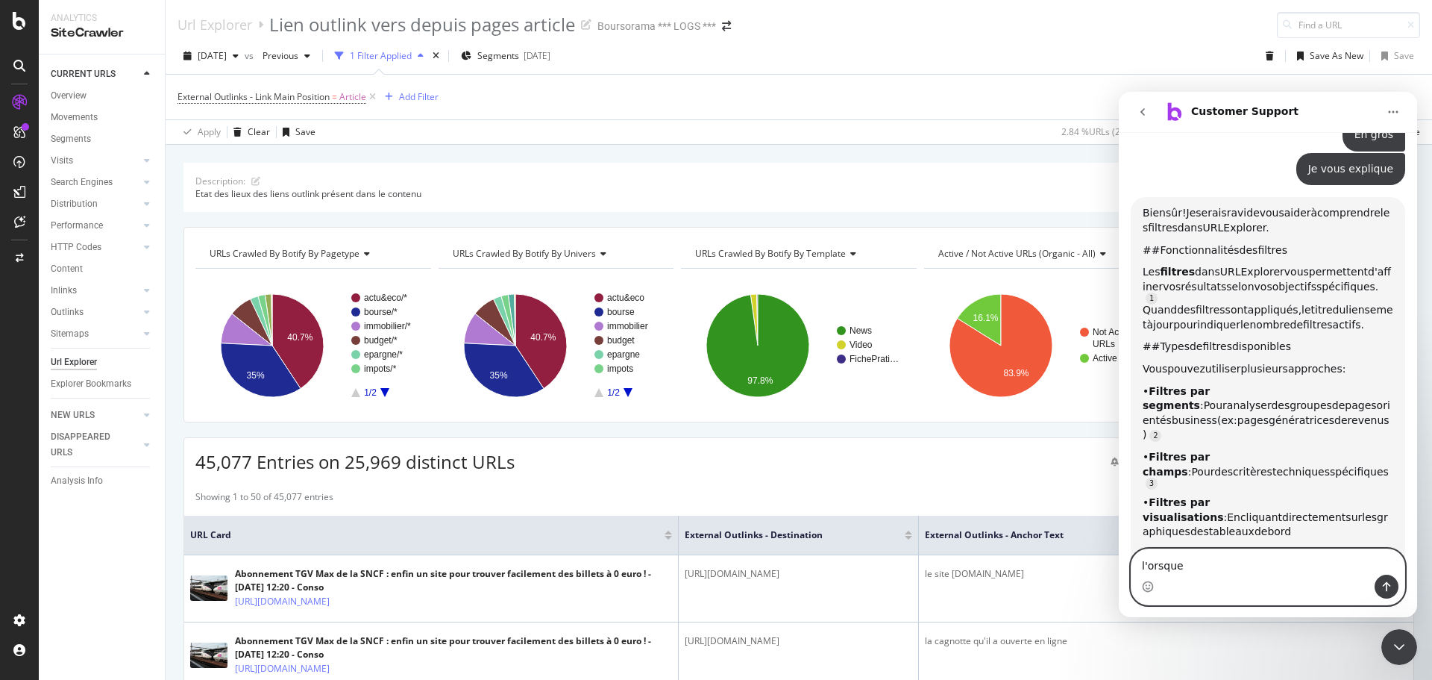
scroll to position [317, 0]
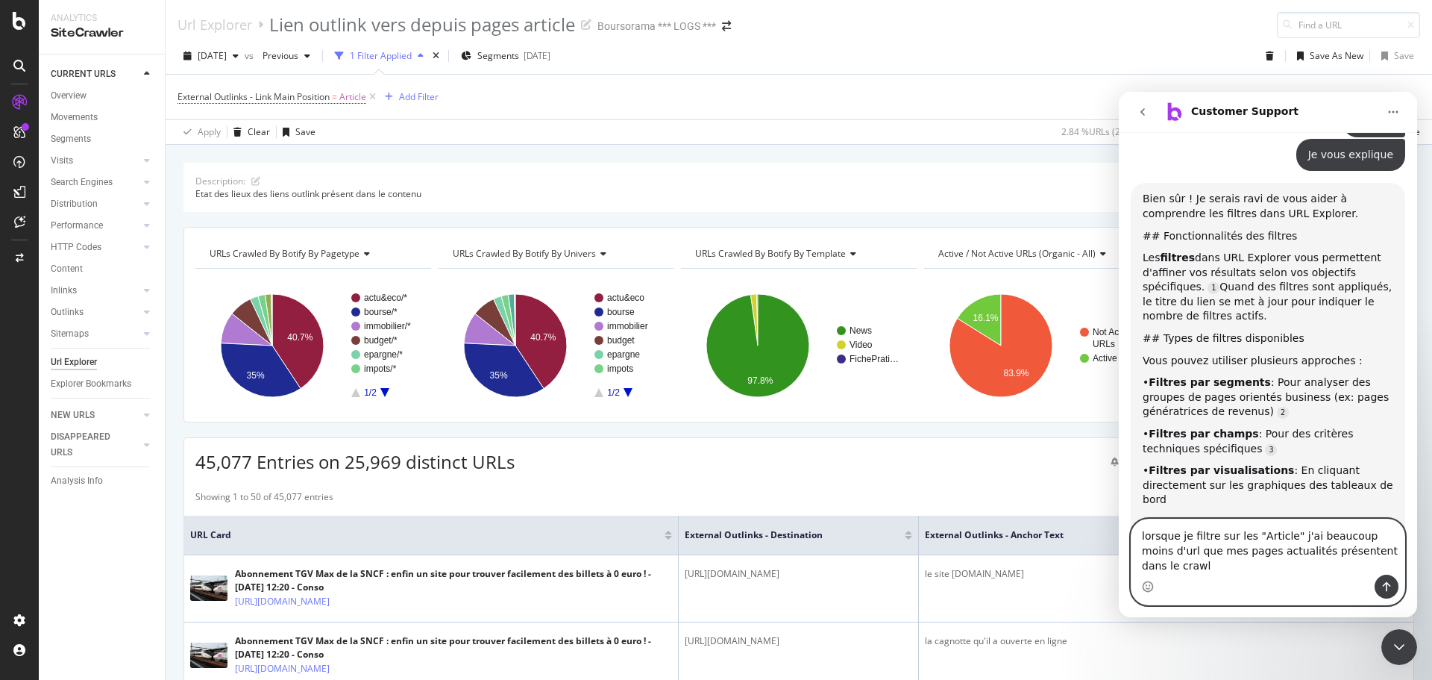
type textarea "lorsque je filtre sur les "Article" j'ai beaucoup moins d'url que mes pages act…"
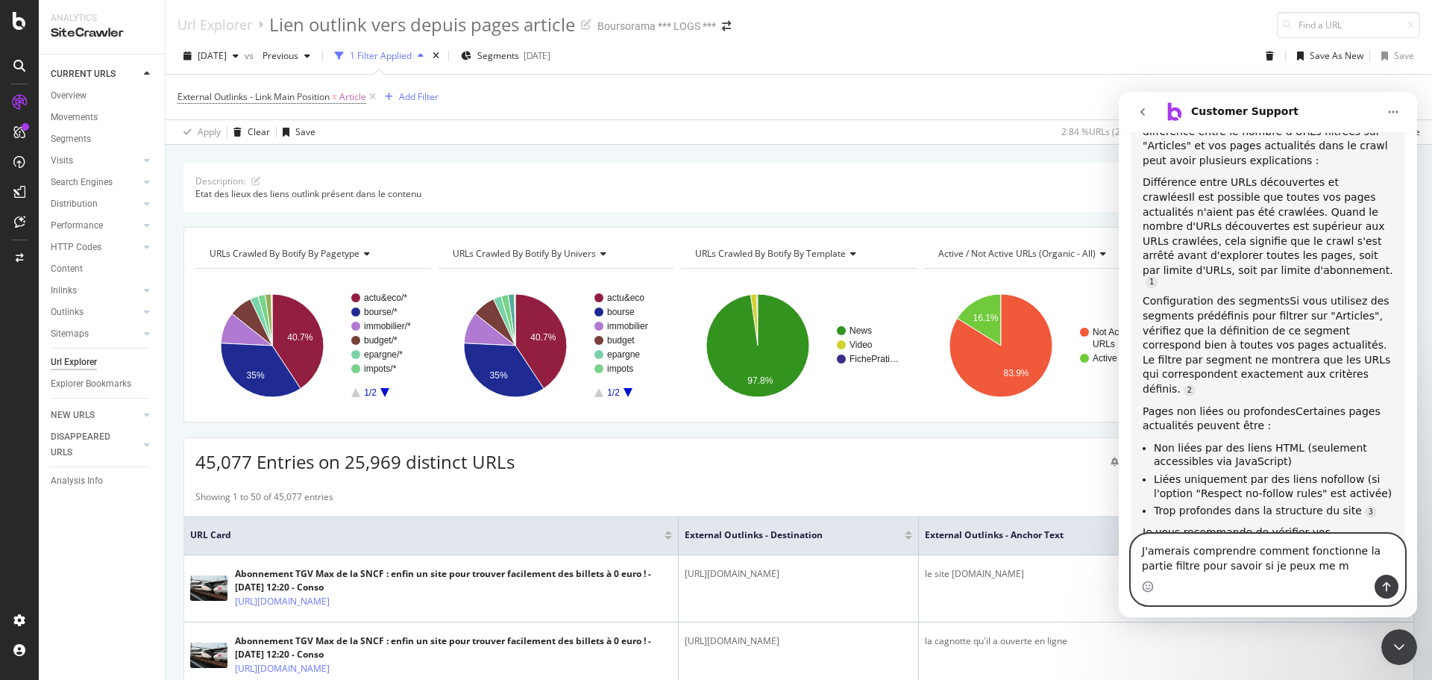
scroll to position [967, 0]
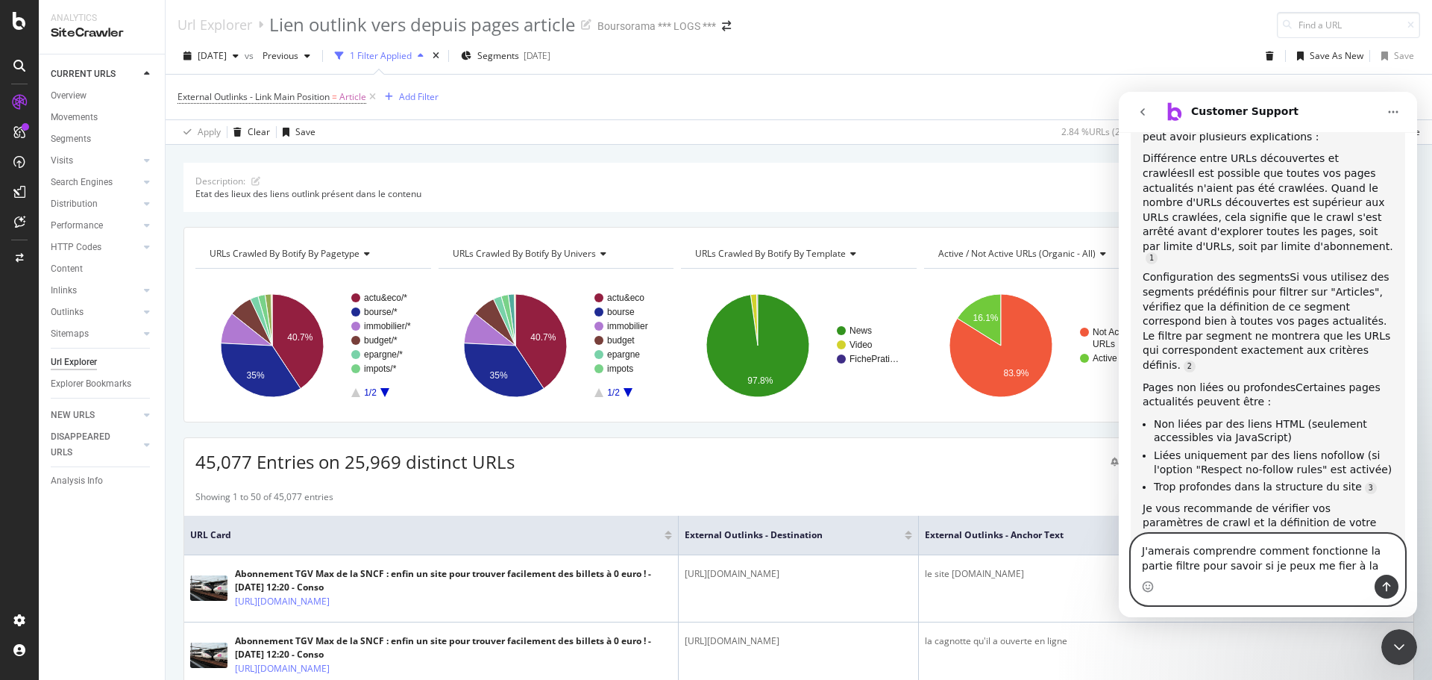
type textarea "J'amerais comprendre comment fonctionne la partie filtre pour savoir si je peux…"
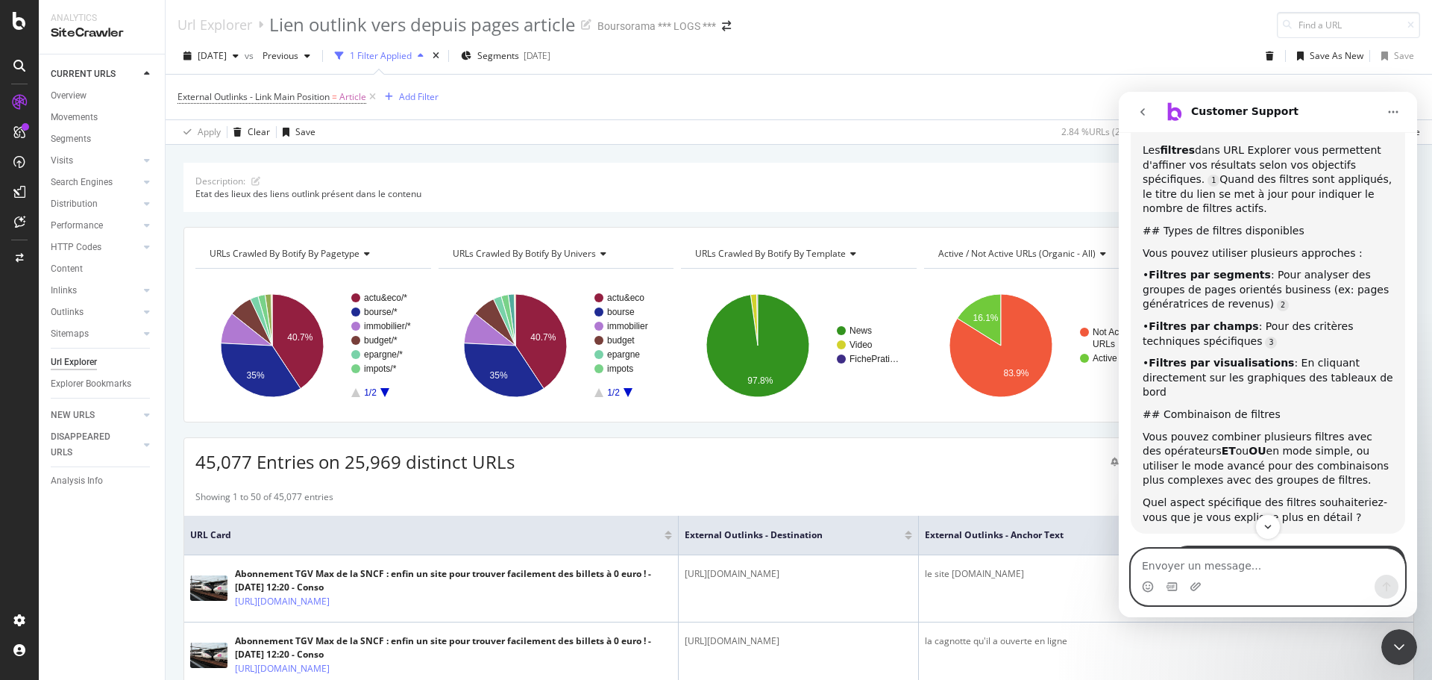
scroll to position [327, 0]
